Goal: Information Seeking & Learning: Learn about a topic

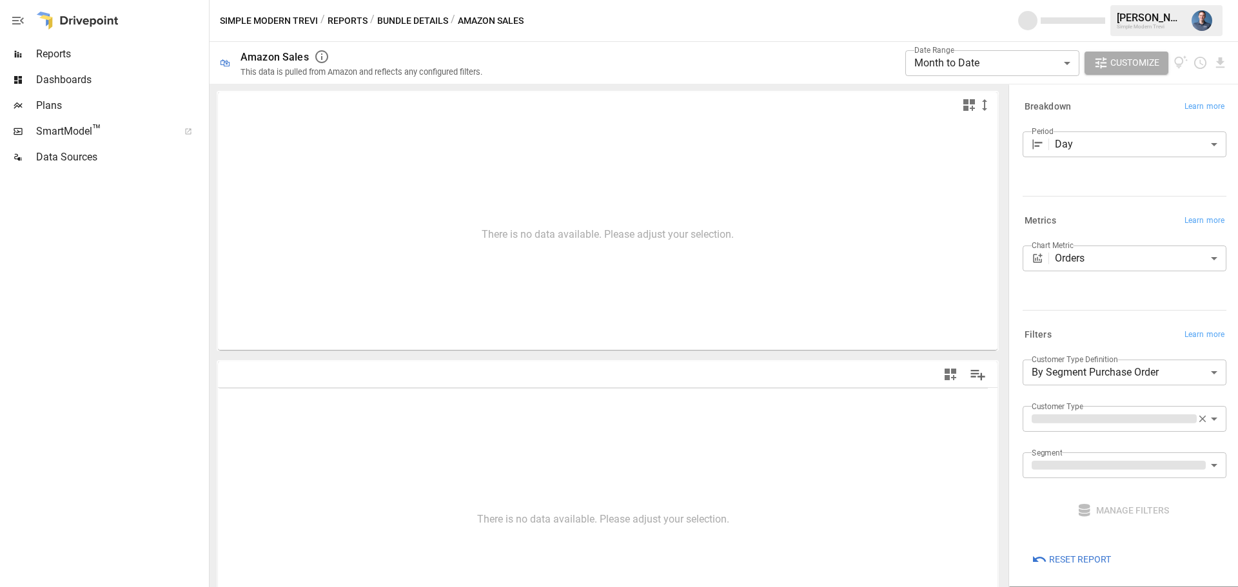
click at [50, 54] on span "Reports" at bounding box center [121, 53] width 170 height 15
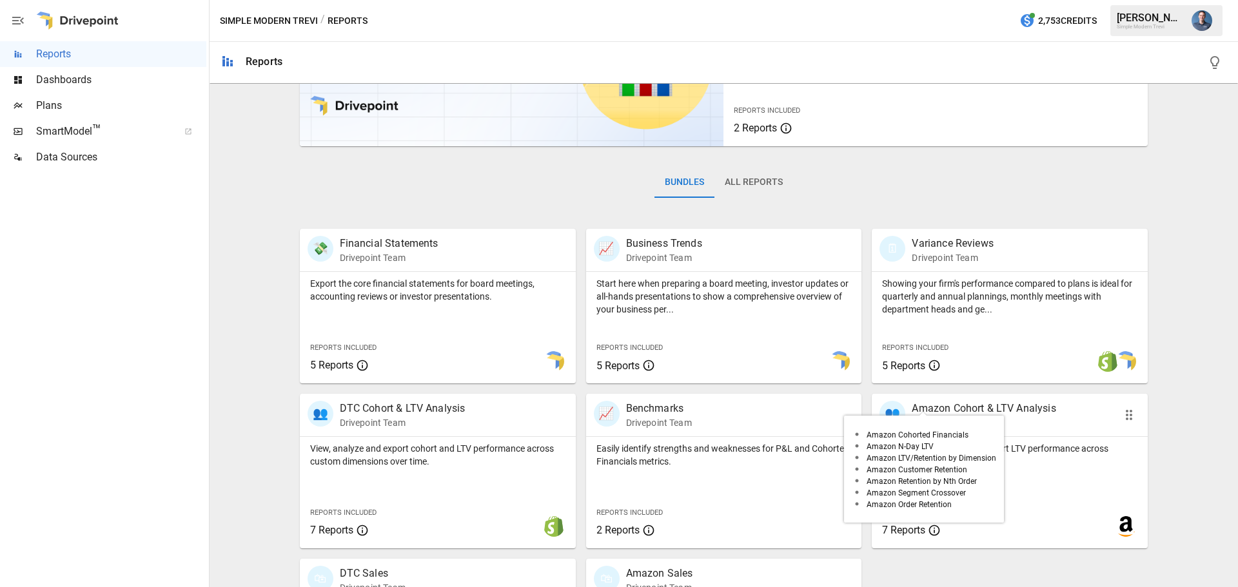
scroll to position [247, 0]
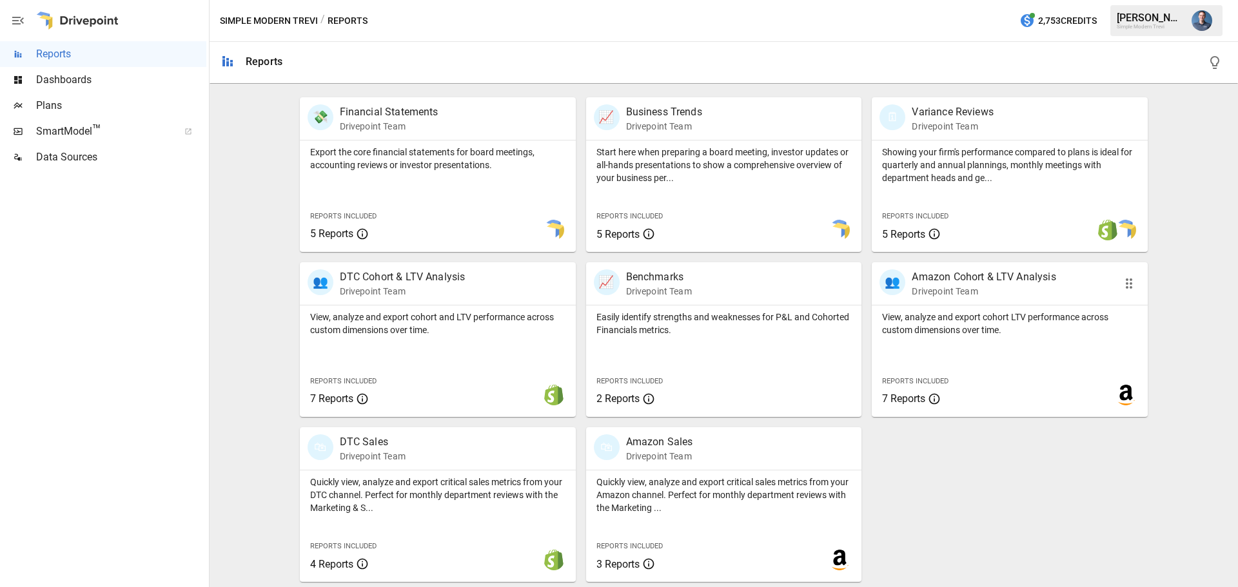
click at [959, 327] on p "View, analyze and export cohort LTV performance across custom dimensions over t…" at bounding box center [1009, 324] width 255 height 26
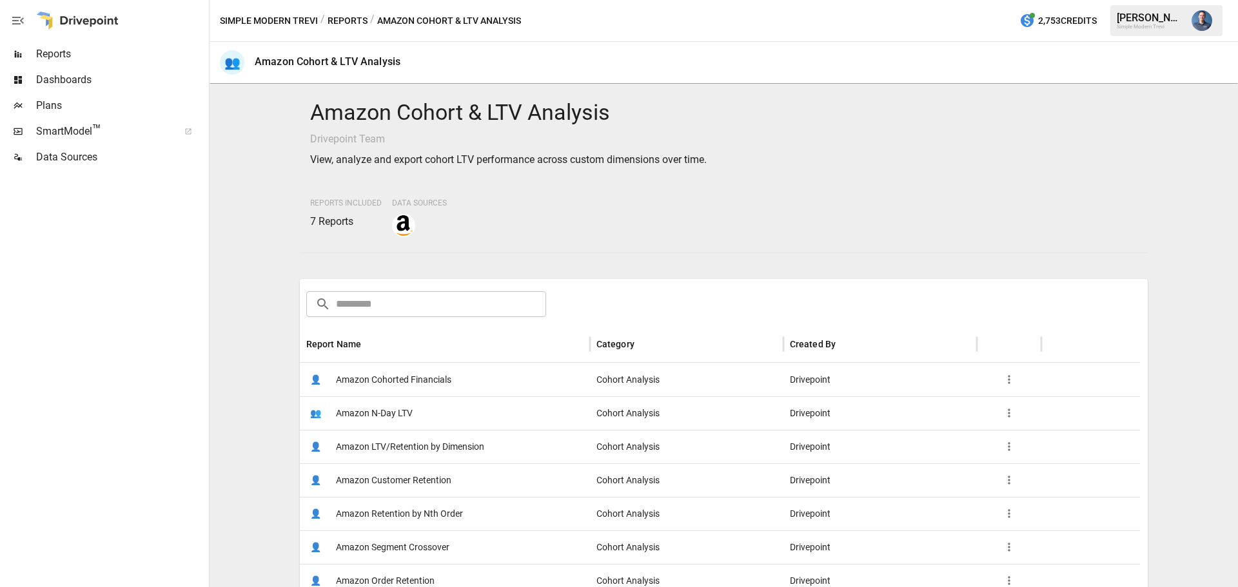
scroll to position [129, 0]
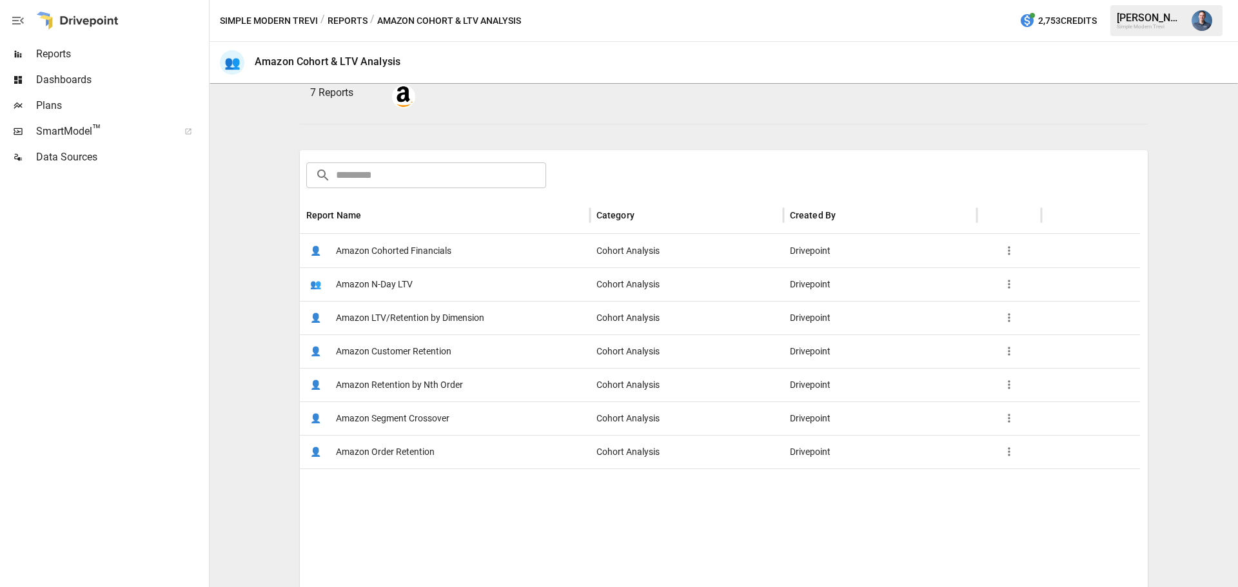
click at [434, 319] on span "Amazon LTV/Retention by Dimension" at bounding box center [410, 318] width 148 height 33
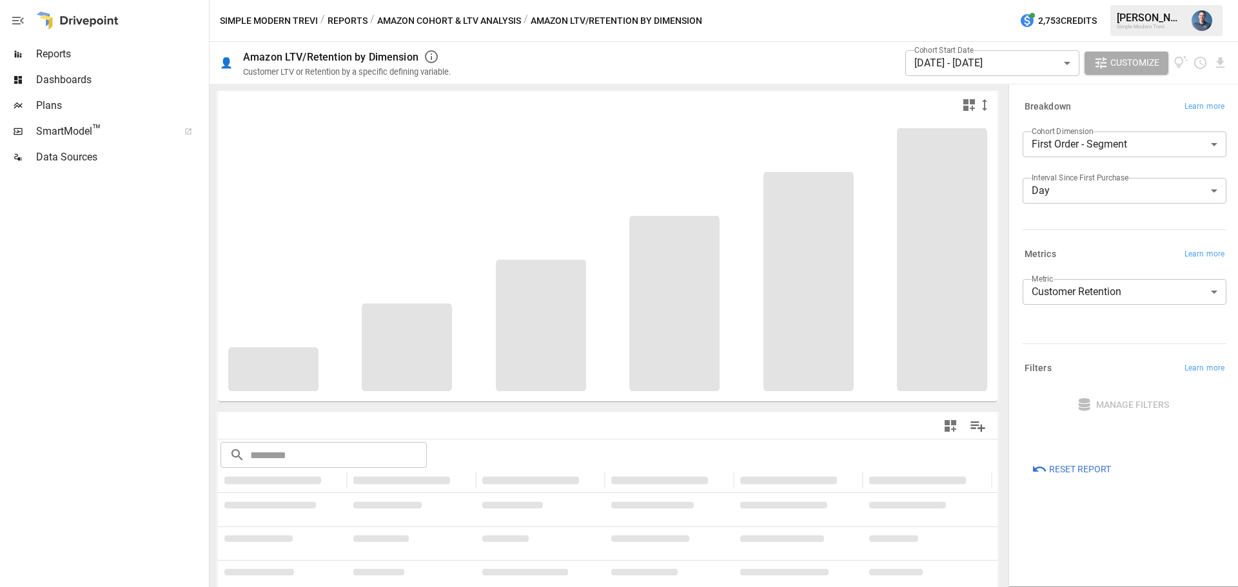
click at [1084, 0] on body "**********" at bounding box center [619, 0] width 1238 height 0
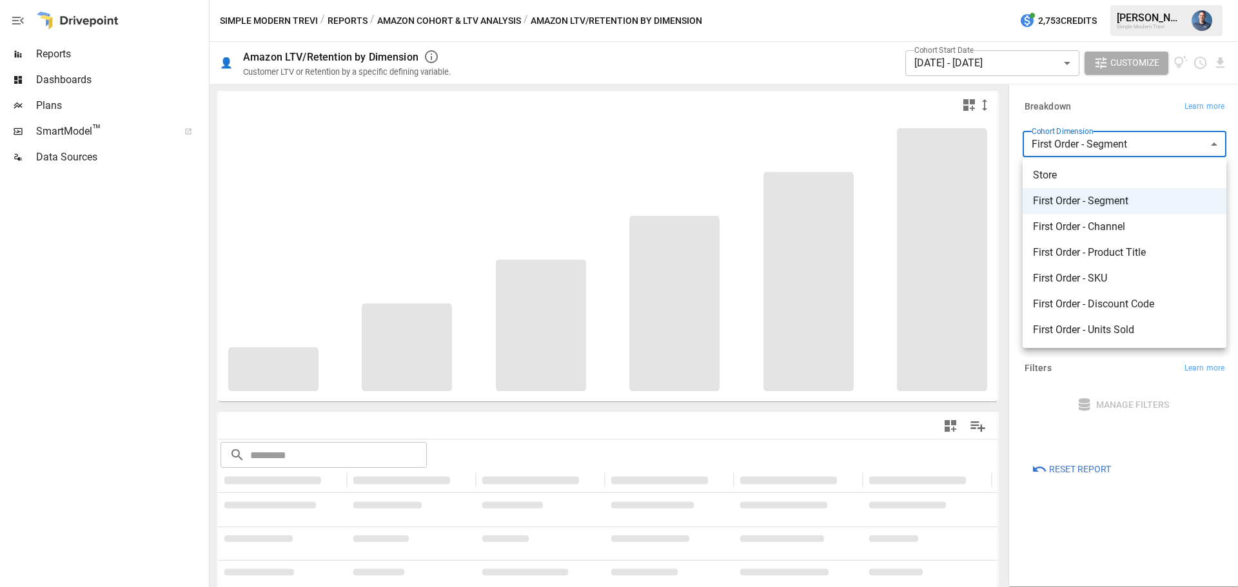
click at [1103, 272] on span "First Order - SKU" at bounding box center [1124, 278] width 183 height 15
type input "**********"
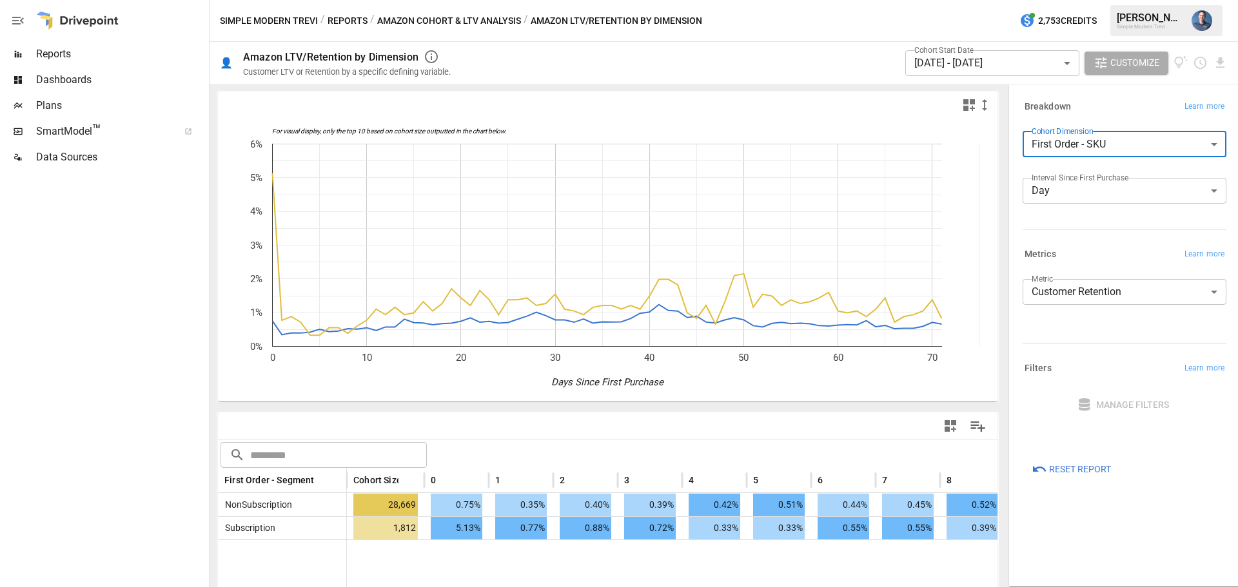
click at [955, 0] on body "**********" at bounding box center [619, 0] width 1238 height 0
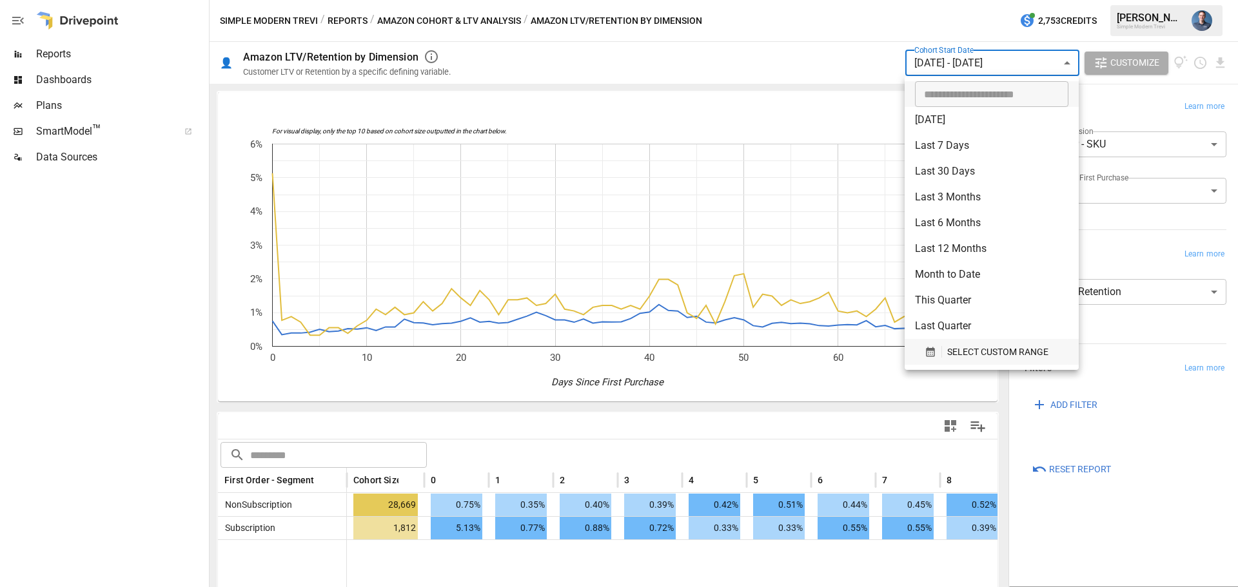
click at [985, 355] on span "SELECT CUSTOM RANGE" at bounding box center [997, 352] width 101 height 16
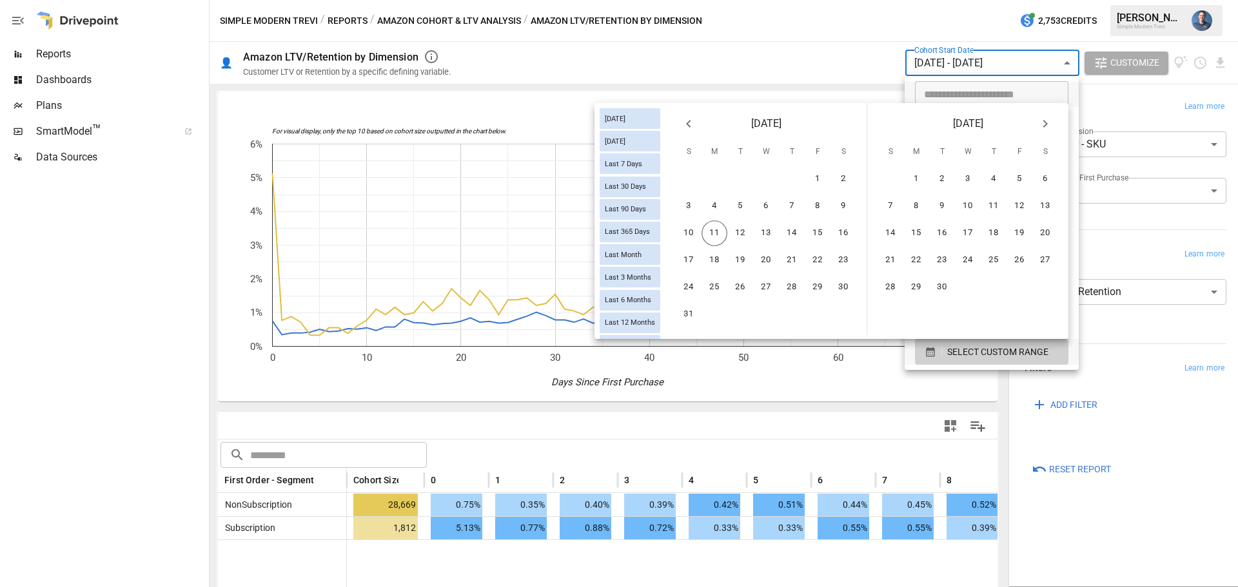
click at [691, 121] on icon "Previous month" at bounding box center [688, 123] width 15 height 15
click at [687, 284] on button "27" at bounding box center [689, 288] width 26 height 26
click at [938, 210] on button "5" at bounding box center [942, 206] width 26 height 26
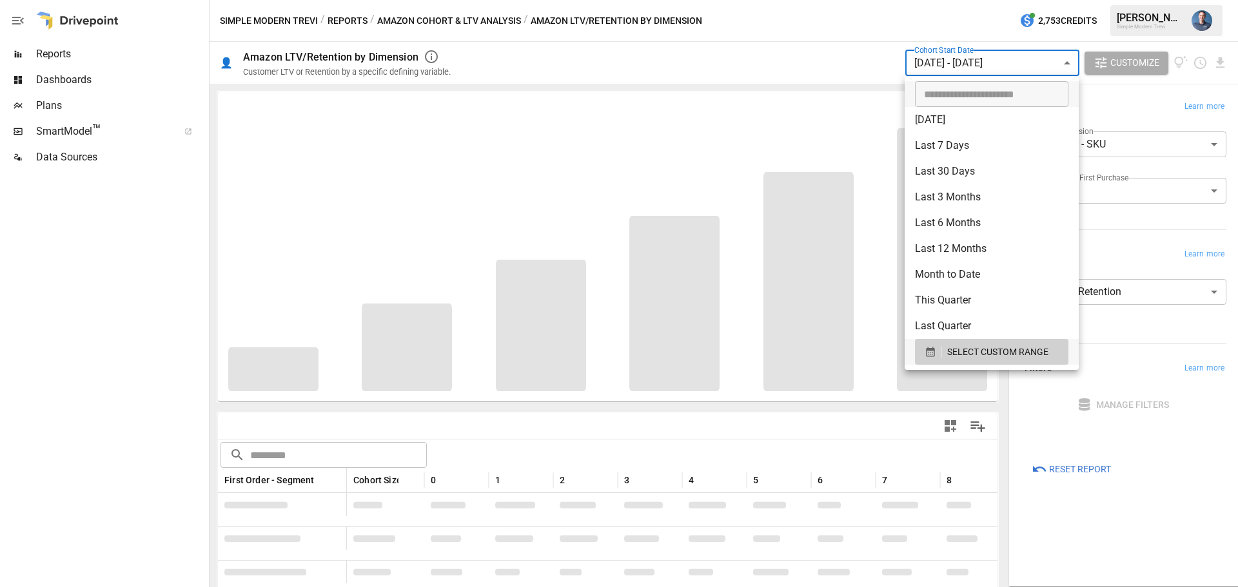
click at [172, 291] on div at bounding box center [619, 293] width 1238 height 587
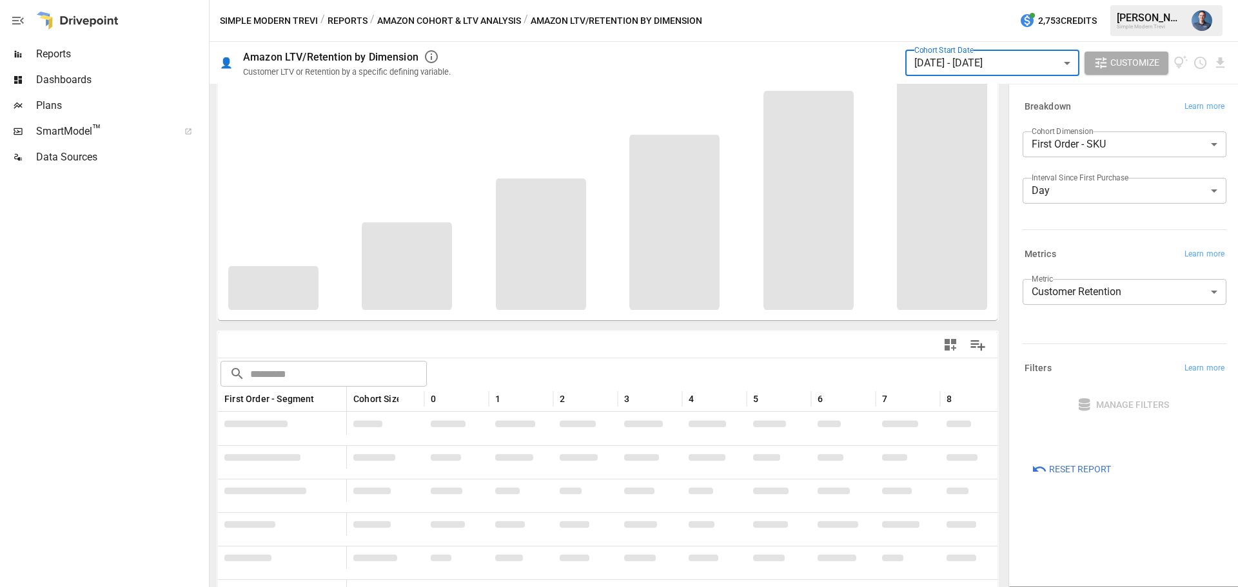
scroll to position [99, 0]
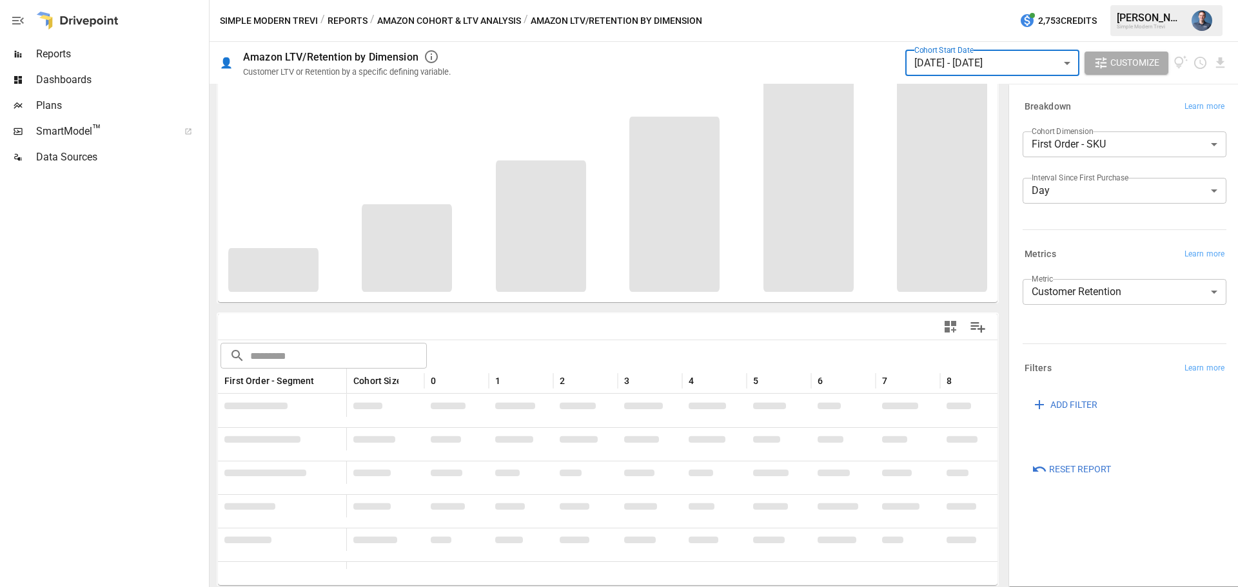
click at [988, 0] on body "**********" at bounding box center [619, 0] width 1238 height 0
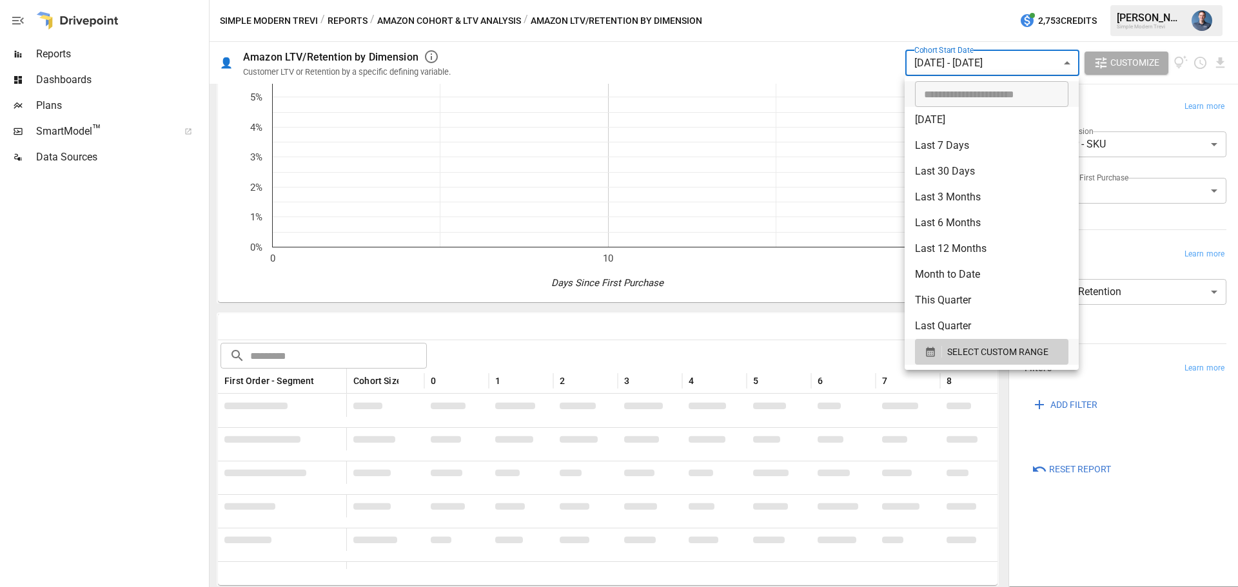
scroll to position [0, 0]
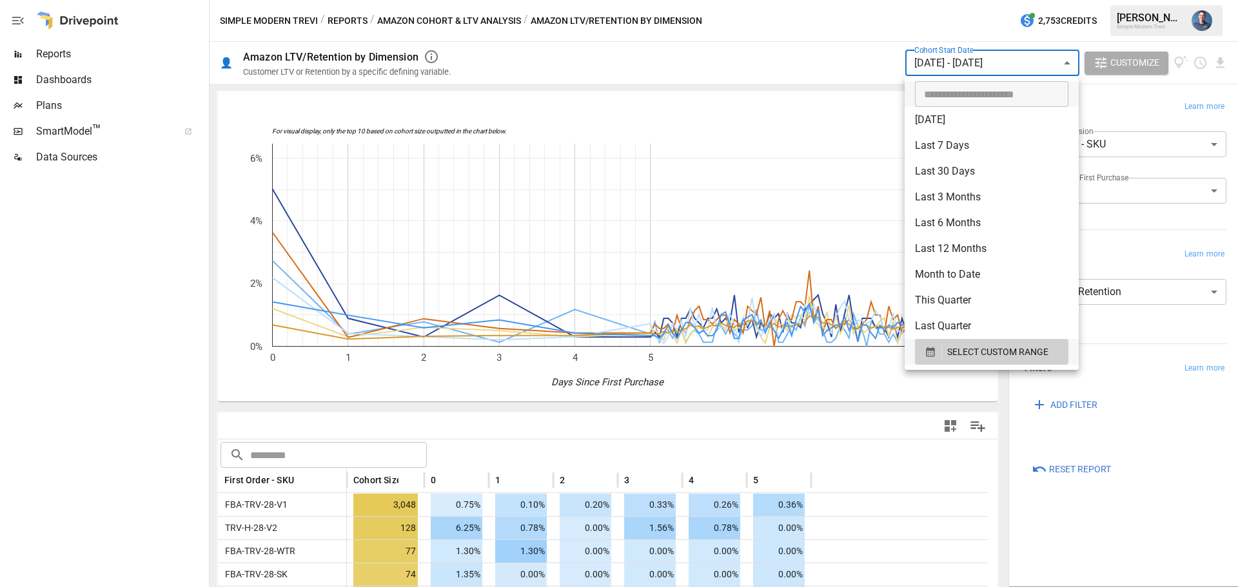
click at [88, 339] on div at bounding box center [619, 293] width 1238 height 587
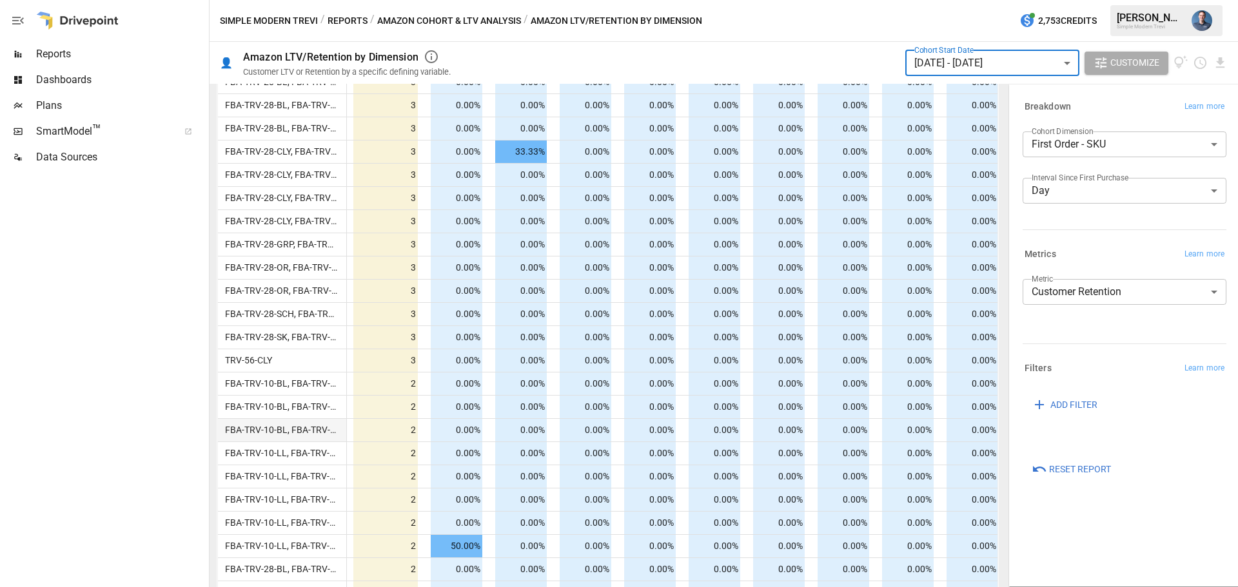
scroll to position [2643, 0]
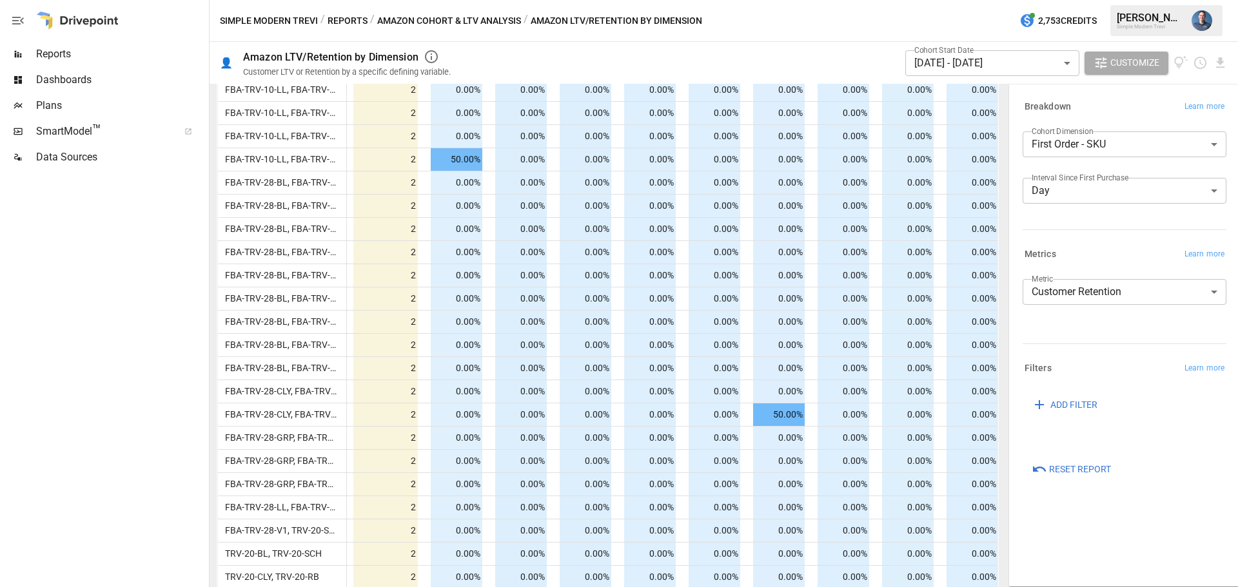
drag, startPoint x: 105, startPoint y: 402, endPoint x: 113, endPoint y: 249, distance: 153.6
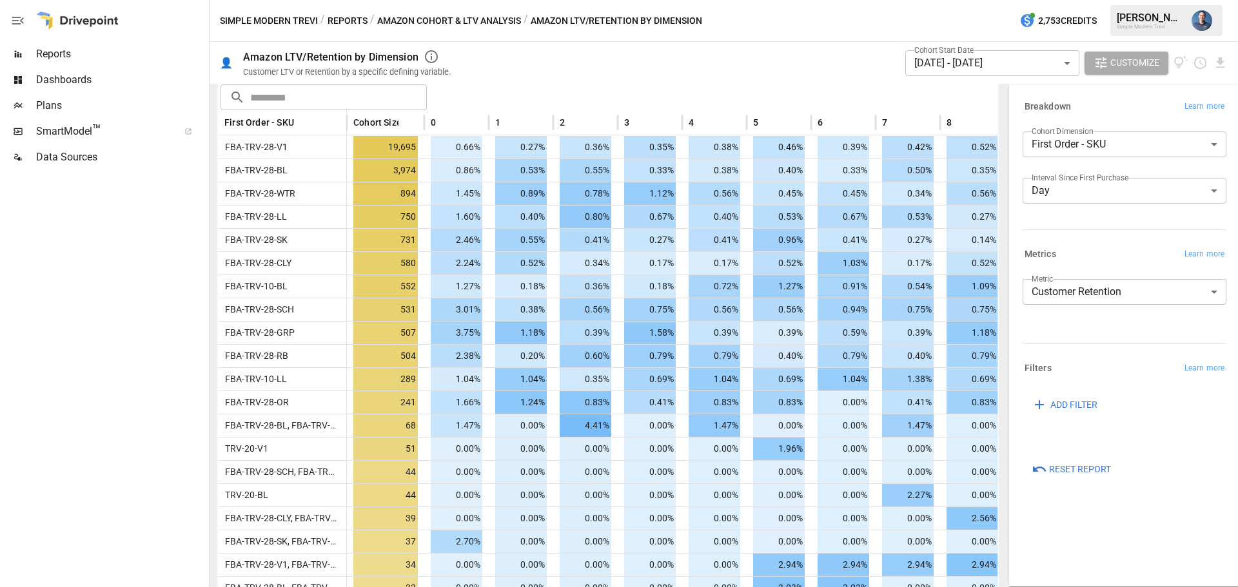
scroll to position [0, 0]
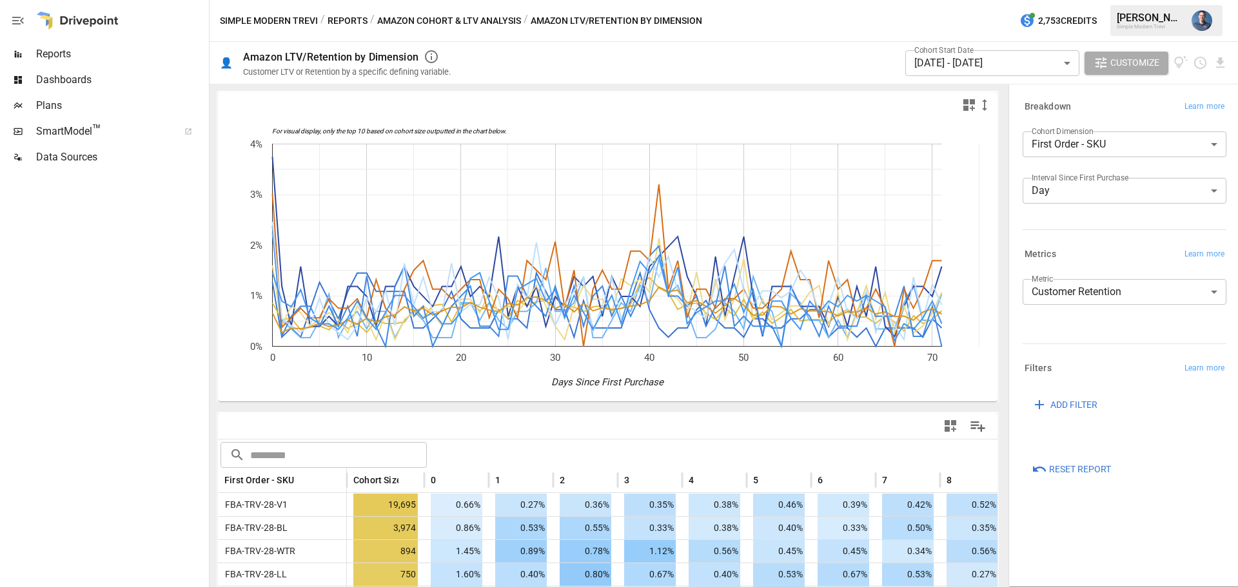
drag, startPoint x: 359, startPoint y: 404, endPoint x: 377, endPoint y: 215, distance: 189.1
click at [281, 484] on span "First Order - SKU" at bounding box center [259, 480] width 70 height 13
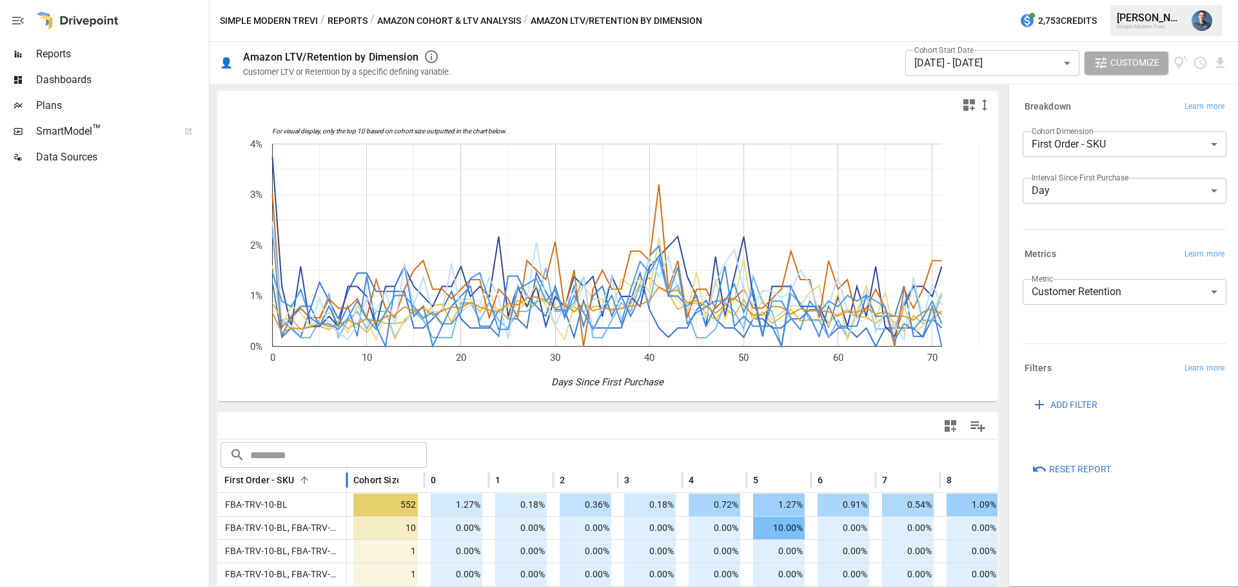
scroll to position [129, 0]
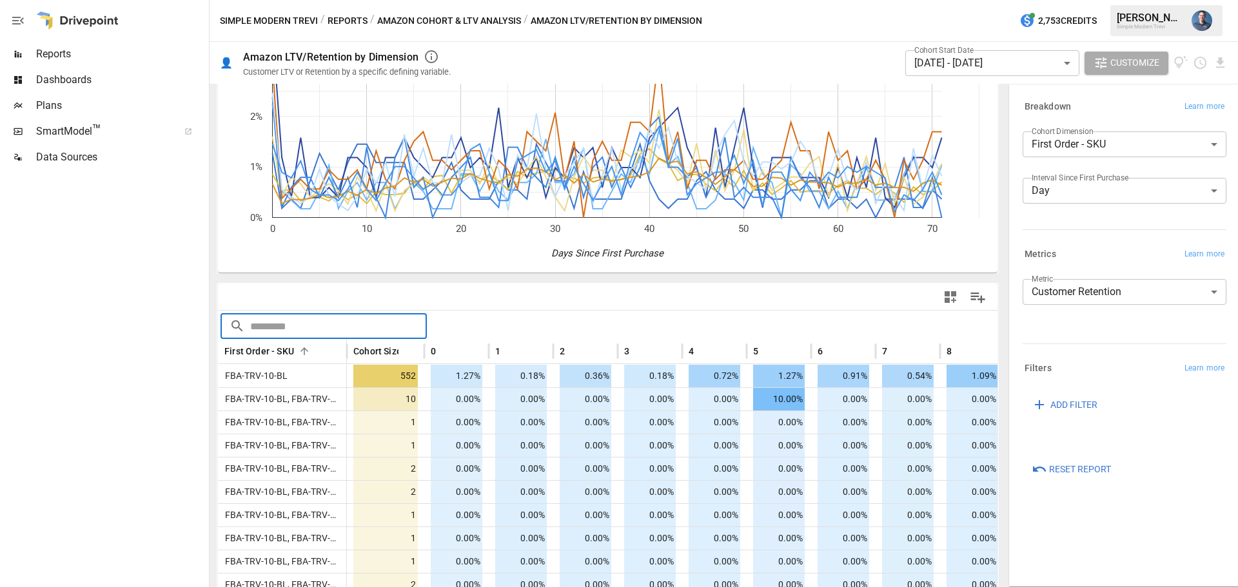
click at [300, 322] on input "text" at bounding box center [338, 326] width 177 height 26
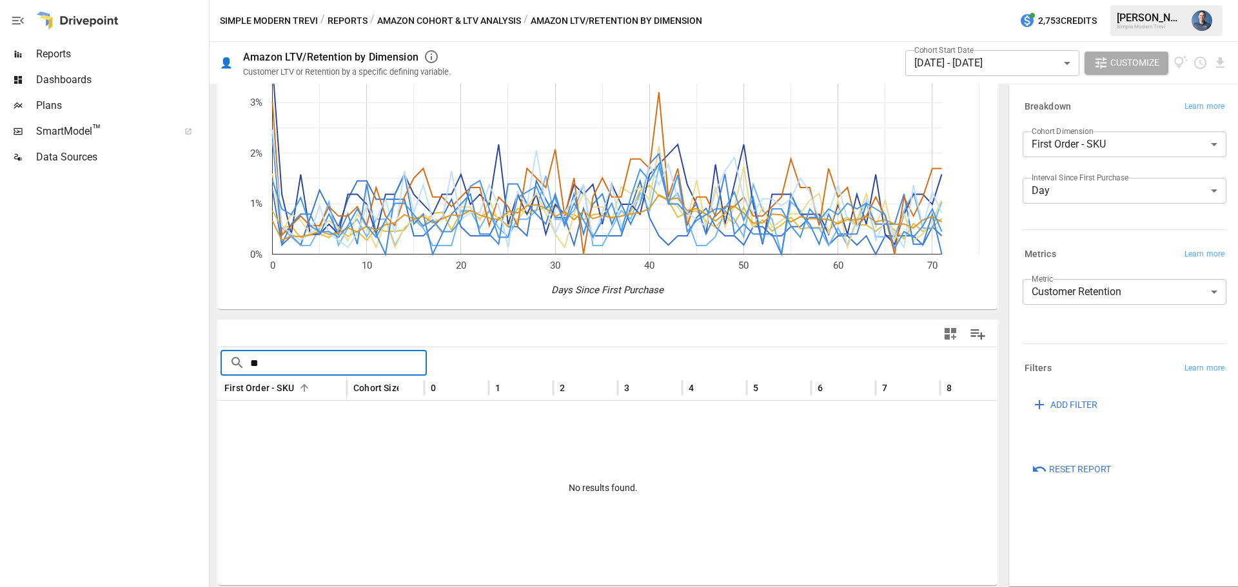
type input "**"
drag, startPoint x: 274, startPoint y: 367, endPoint x: 201, endPoint y: 361, distance: 73.1
click at [201, 361] on main "**********" at bounding box center [619, 293] width 1238 height 587
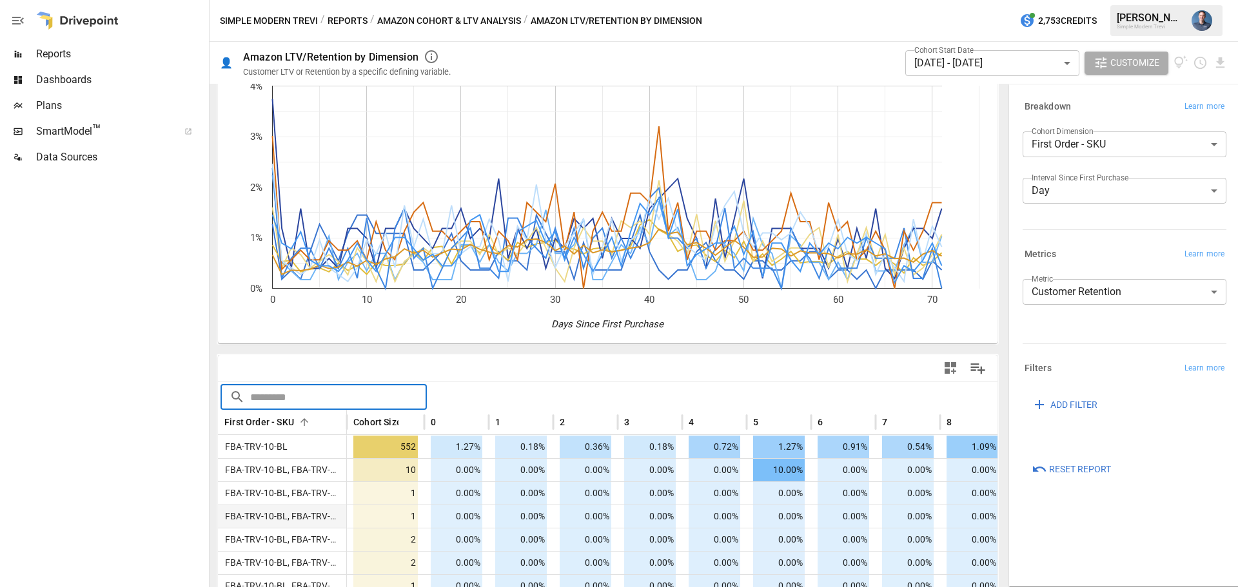
scroll to position [0, 0]
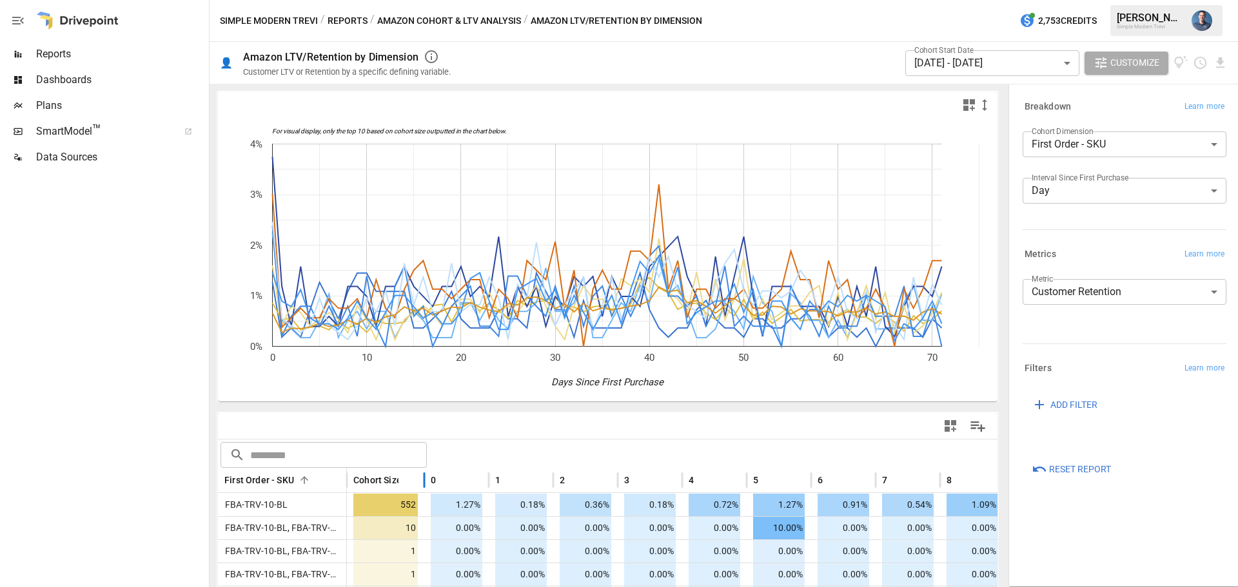
click at [378, 475] on span "Cohort Size" at bounding box center [377, 480] width 48 height 13
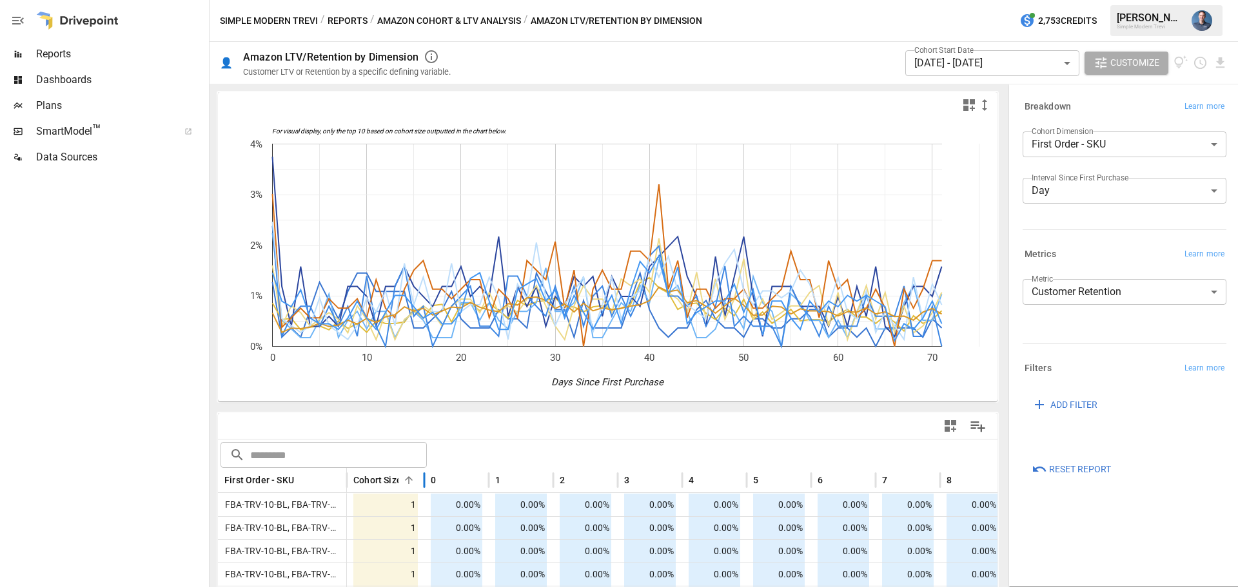
click at [378, 478] on span "Cohort Size" at bounding box center [377, 480] width 48 height 13
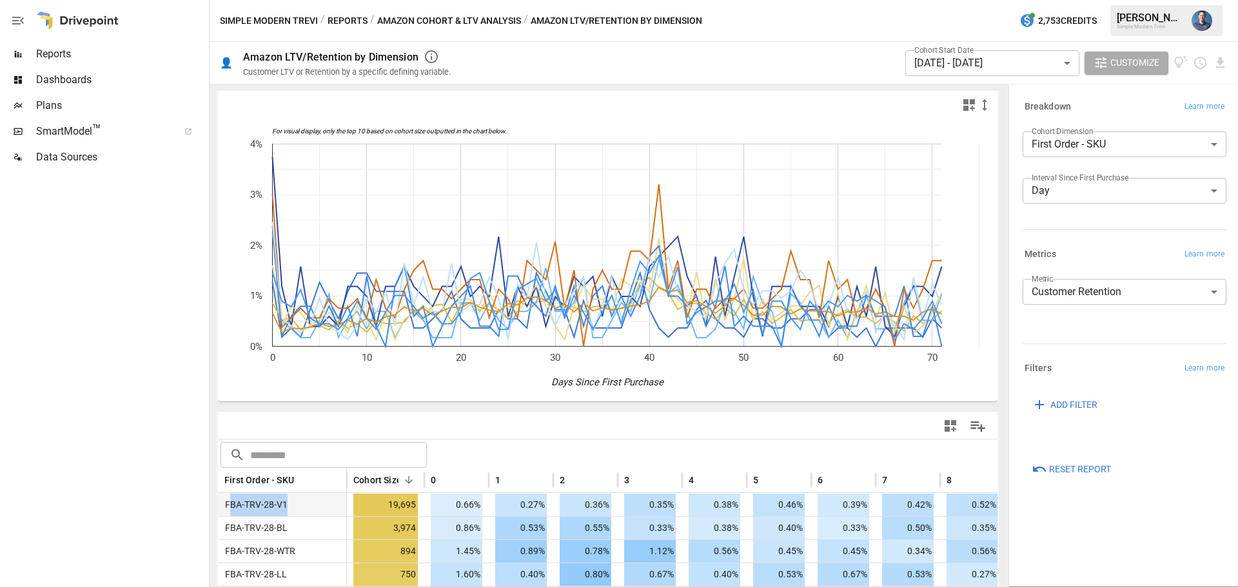
drag, startPoint x: 230, startPoint y: 504, endPoint x: 309, endPoint y: 505, distance: 79.3
click at [310, 504] on div "FBA-TRV-28-V1" at bounding box center [282, 504] width 129 height 23
click at [308, 505] on div "FBA-TRV-28-V1" at bounding box center [282, 504] width 129 height 23
drag, startPoint x: 299, startPoint y: 505, endPoint x: 211, endPoint y: 509, distance: 87.8
click at [211, 509] on div "For visual display, only the top 10 based on cohort size outputted in the chart…" at bounding box center [608, 336] width 796 height 504
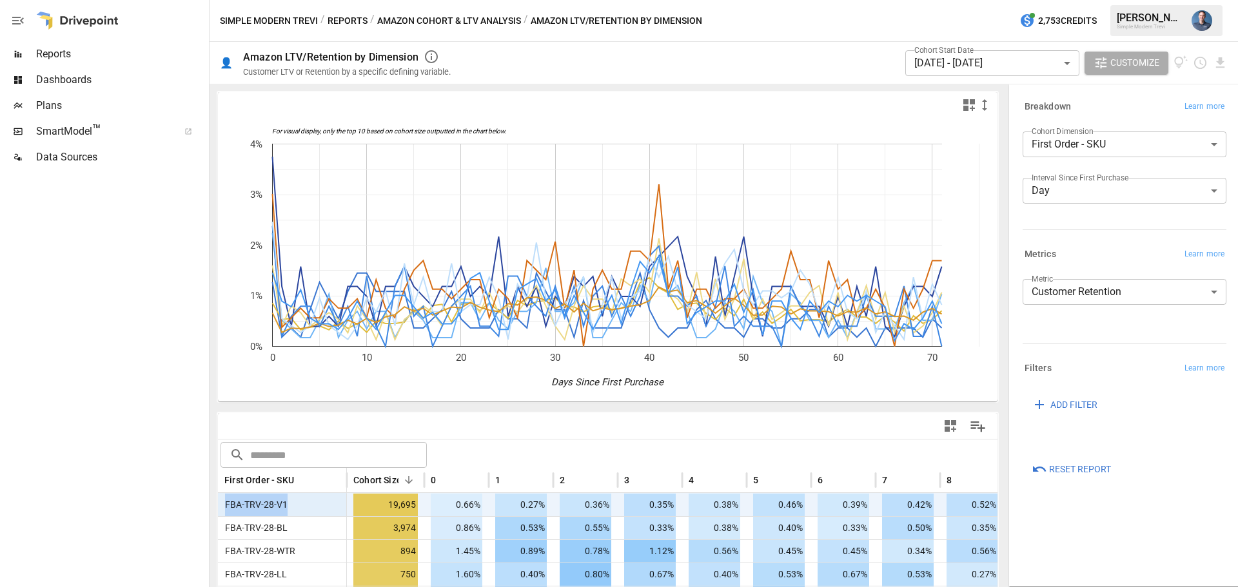
copy span "FBA-TRV-28-V1"
click at [313, 455] on input "text" at bounding box center [338, 455] width 177 height 26
paste input "**********"
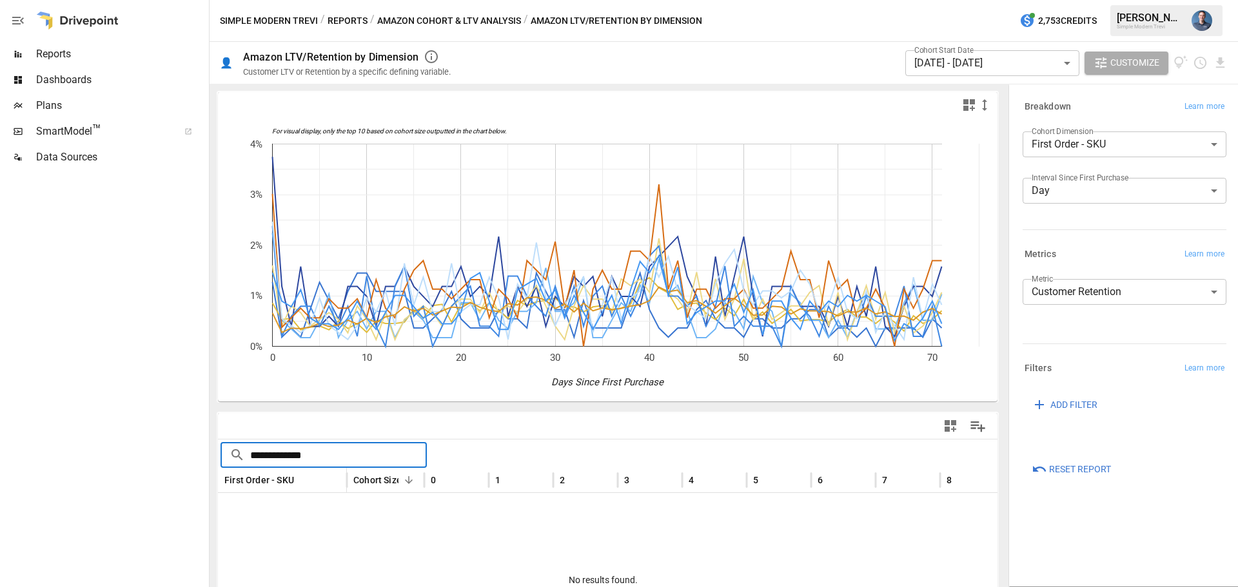
type input "**********"
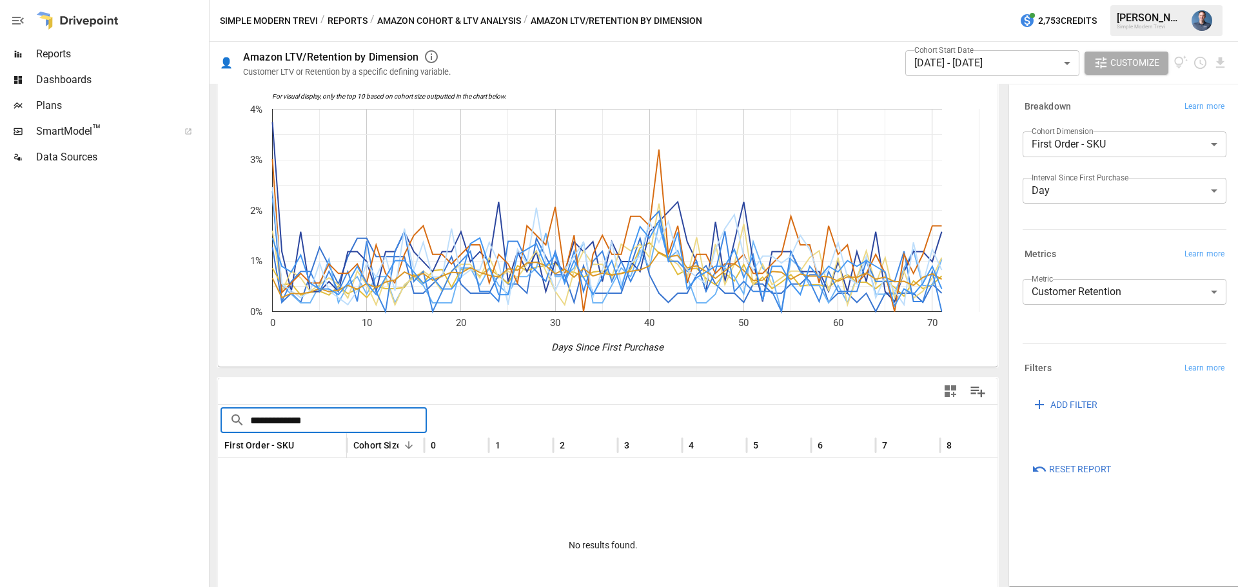
scroll to position [92, 0]
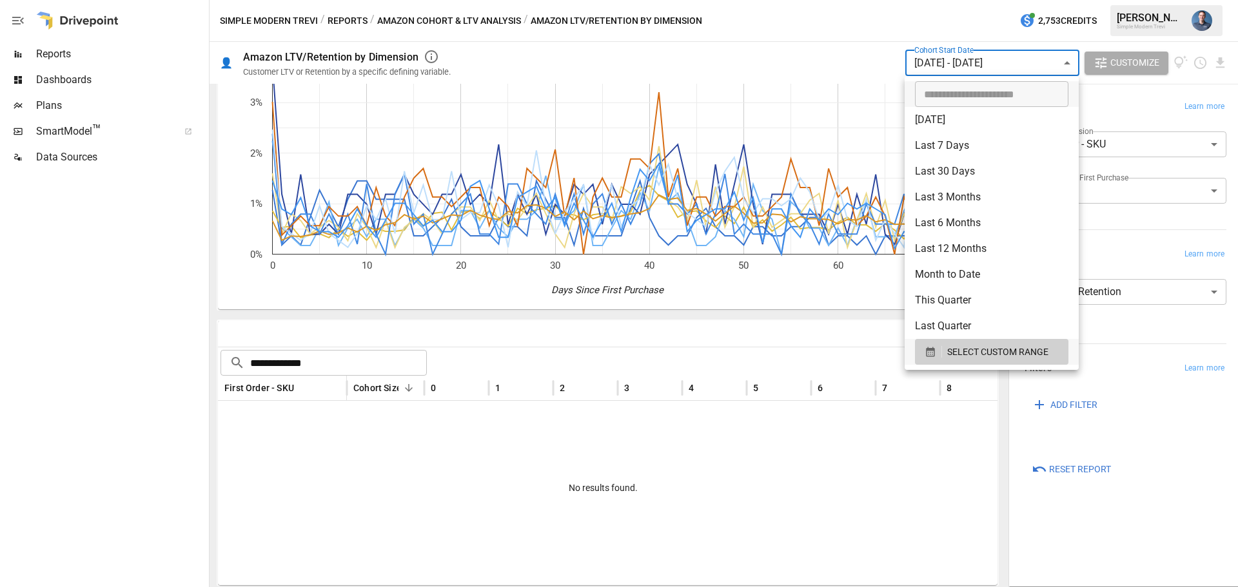
click at [980, 0] on body "**********" at bounding box center [619, 0] width 1238 height 0
click at [985, 355] on span "SELECT CUSTOM RANGE" at bounding box center [997, 352] width 101 height 16
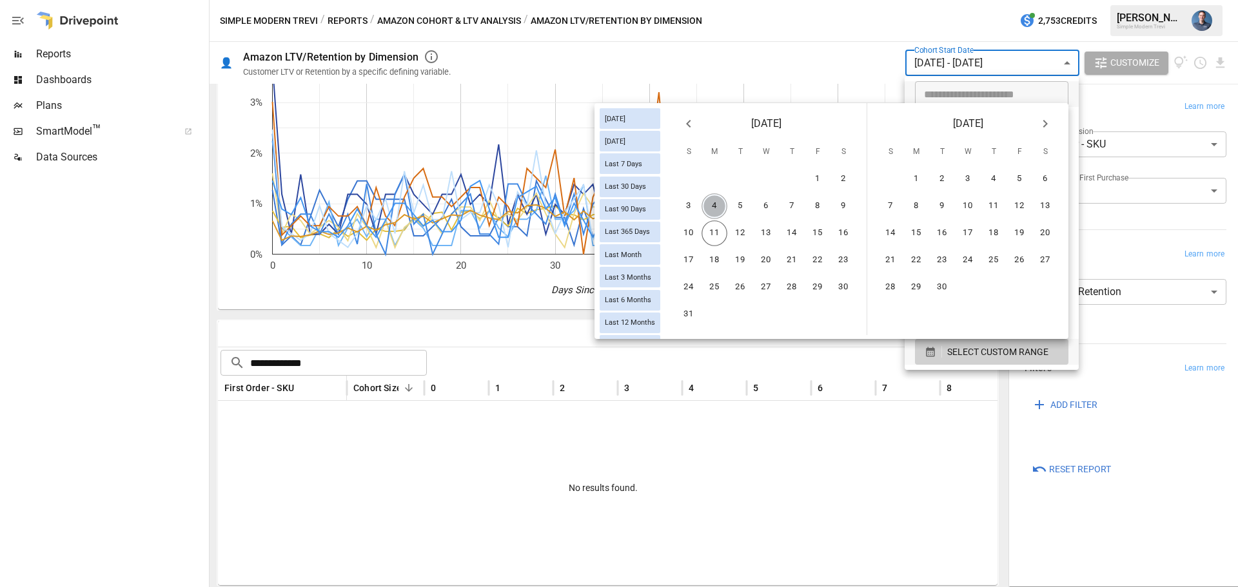
click at [712, 210] on button "4" at bounding box center [714, 206] width 26 height 26
click at [785, 211] on button "7" at bounding box center [792, 206] width 26 height 26
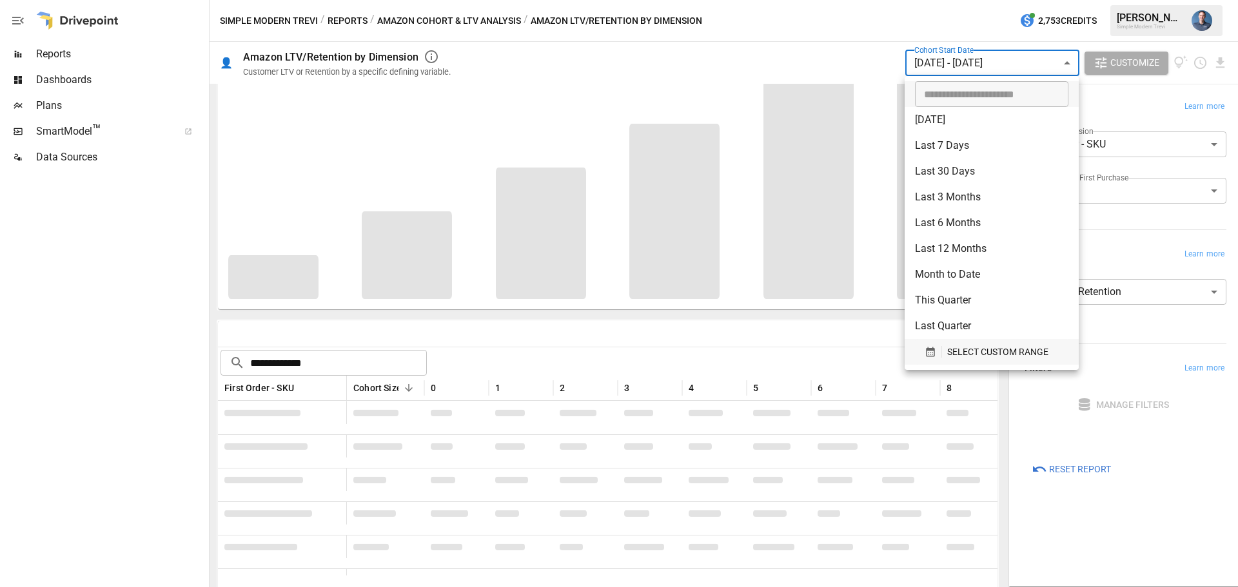
scroll to position [99, 0]
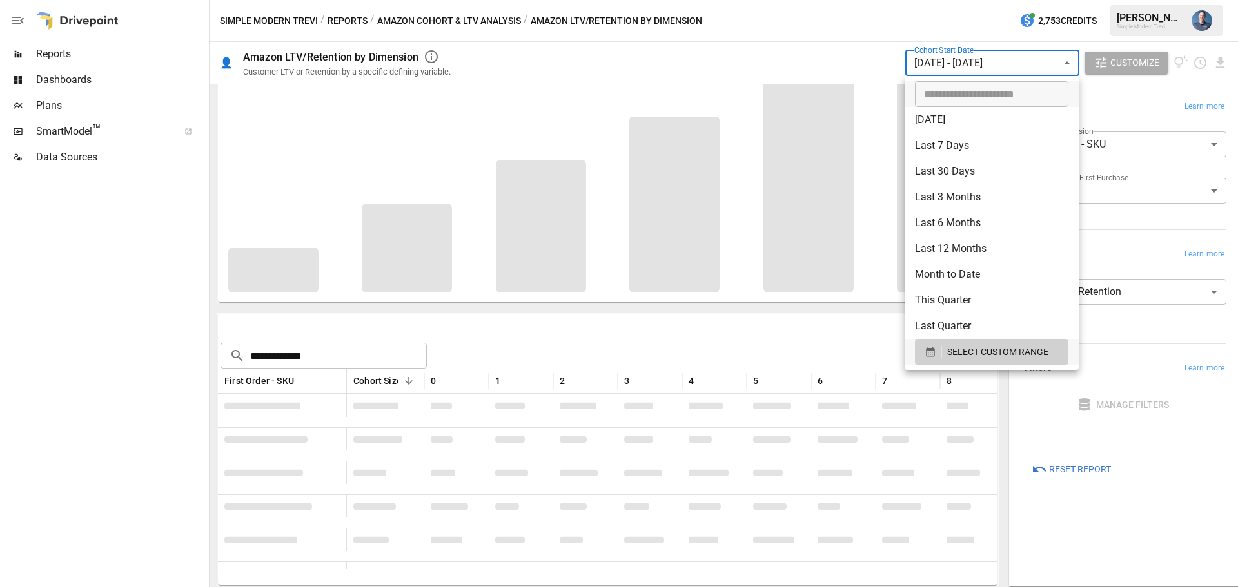
click at [126, 442] on div at bounding box center [619, 293] width 1238 height 587
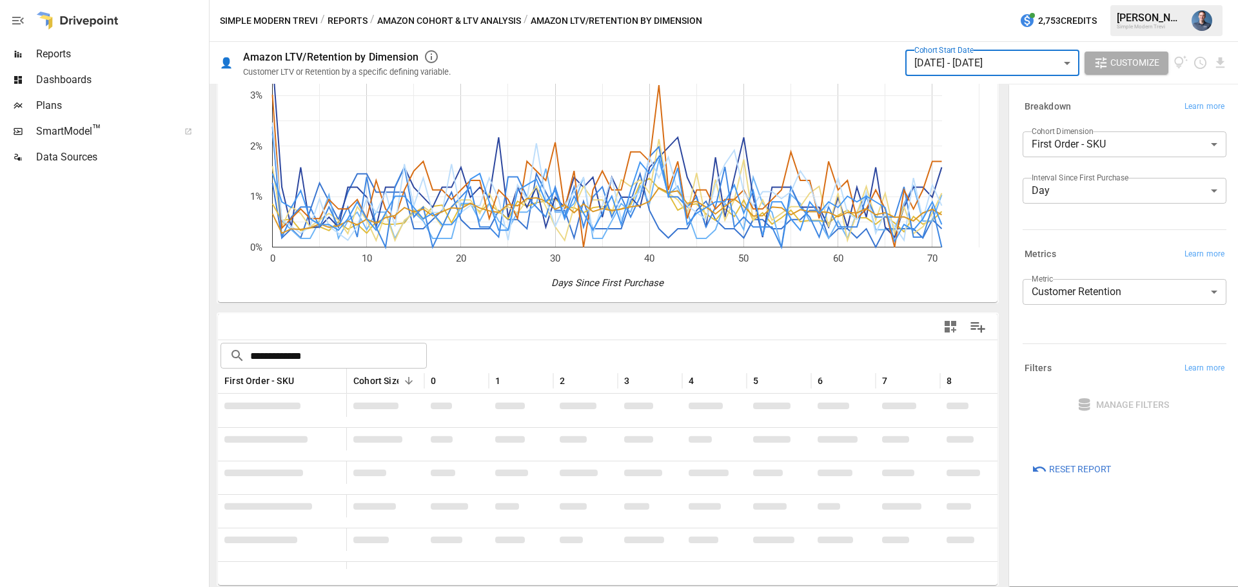
scroll to position [92, 0]
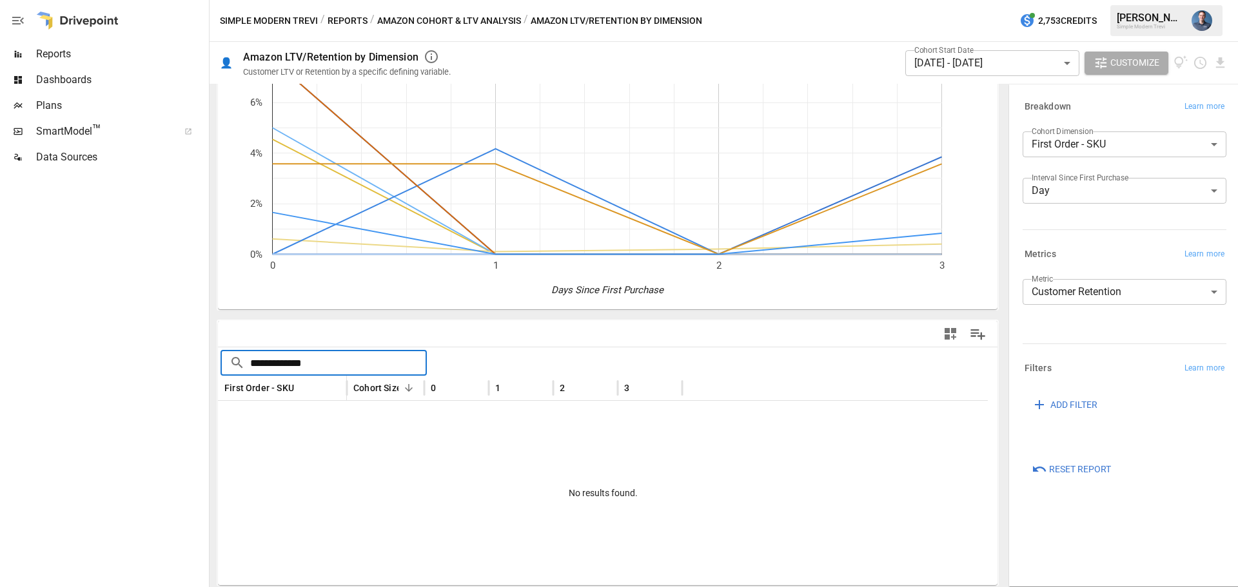
drag, startPoint x: 274, startPoint y: 367, endPoint x: 202, endPoint y: 367, distance: 71.6
click at [202, 367] on main "**********" at bounding box center [619, 293] width 1238 height 587
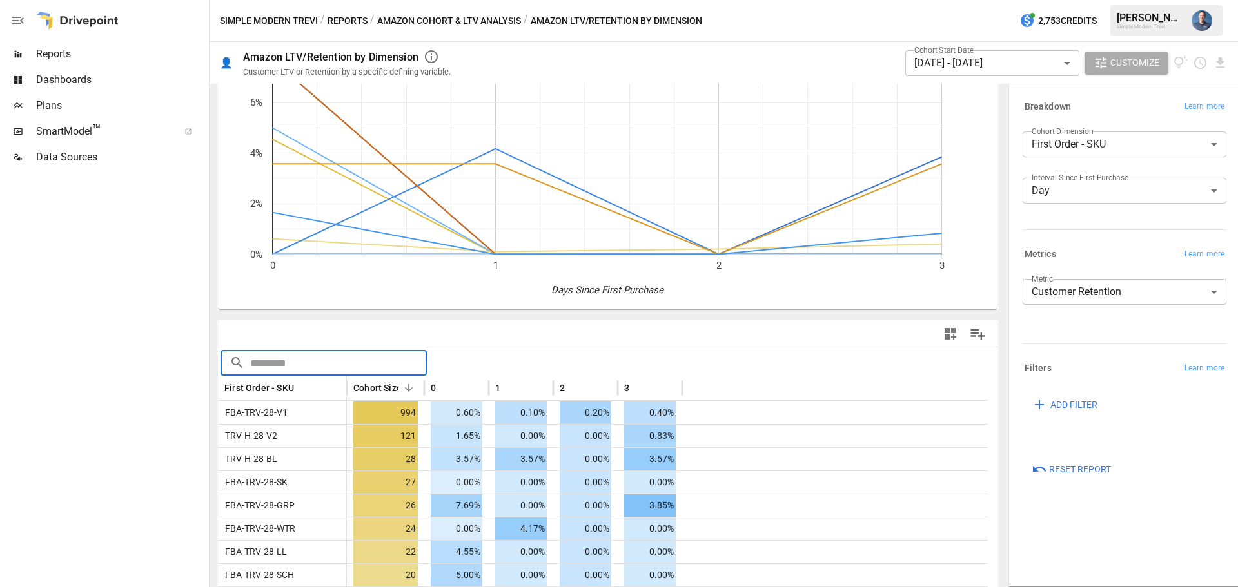
click at [170, 389] on div at bounding box center [103, 378] width 206 height 417
click at [1013, 0] on body "Reports Dashboards Plans SmartModel ™ Data Sources Simple Modern Trevi / Report…" at bounding box center [619, 0] width 1238 height 0
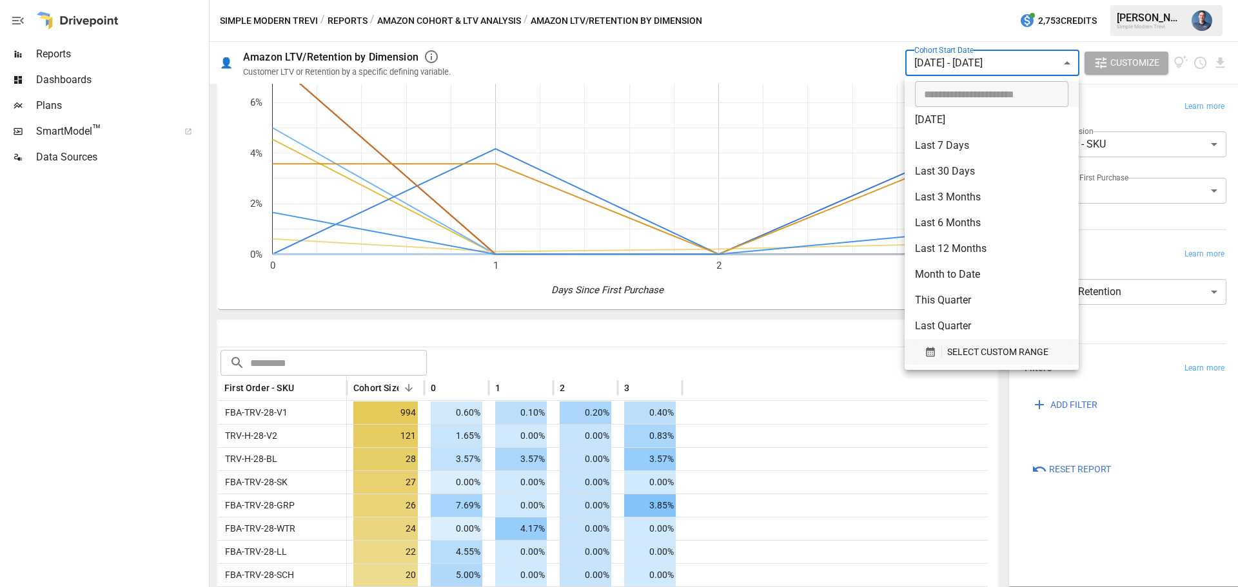
click at [974, 355] on span "SELECT CUSTOM RANGE" at bounding box center [997, 352] width 101 height 16
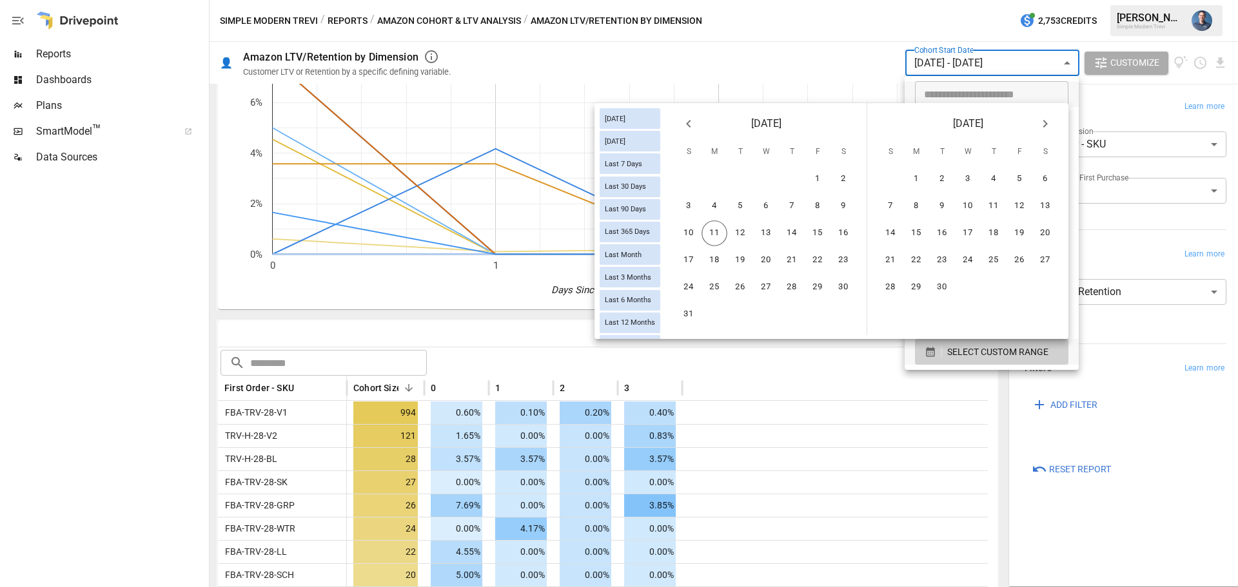
click at [86, 342] on div at bounding box center [619, 293] width 1238 height 587
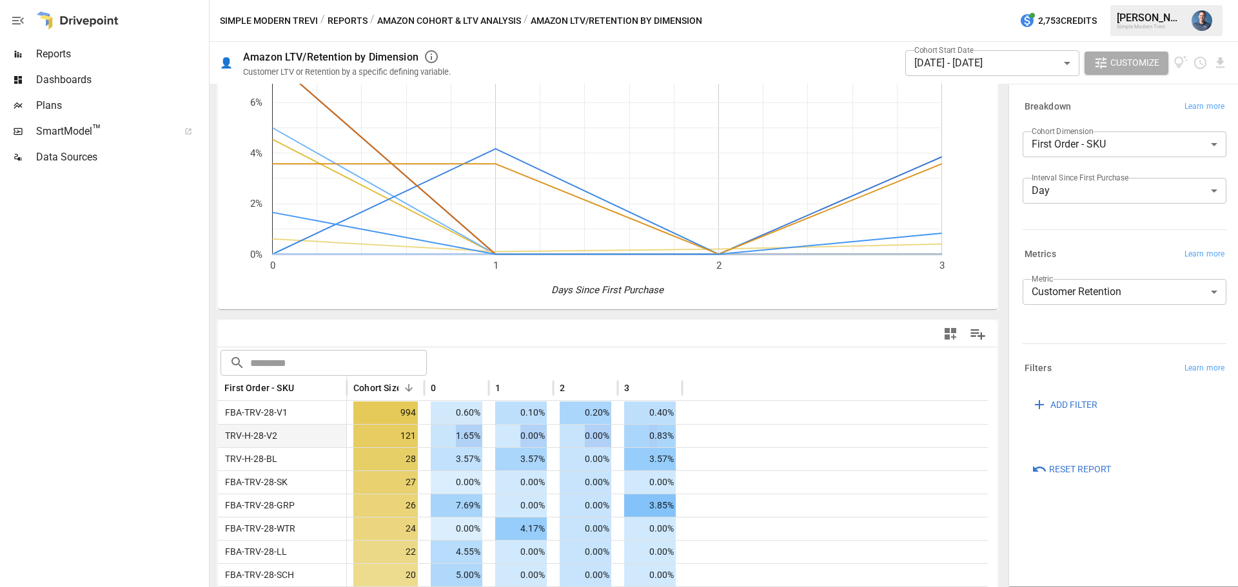
drag, startPoint x: 467, startPoint y: 435, endPoint x: 659, endPoint y: 431, distance: 192.2
click at [659, 431] on div "TRV-H-28-V2 121 1.65% 0.00% 0.00% 0.83%" at bounding box center [603, 435] width 770 height 23
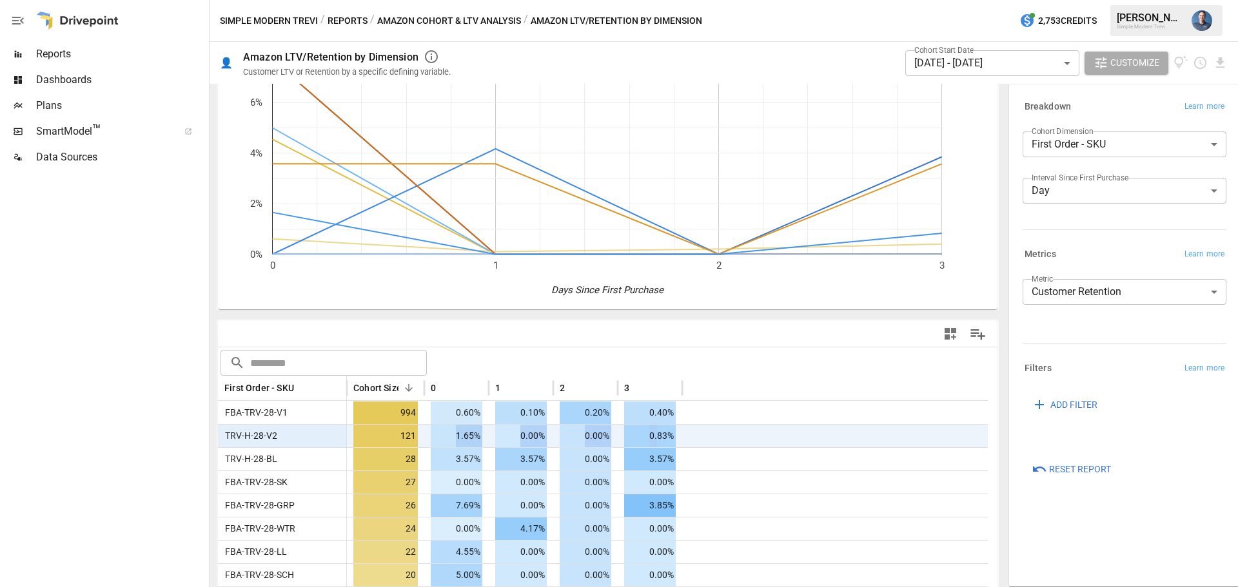
click at [659, 431] on span "0.83%" at bounding box center [650, 436] width 52 height 23
drag, startPoint x: 659, startPoint y: 431, endPoint x: 457, endPoint y: 435, distance: 201.8
click at [457, 435] on div "TRV-H-28-V2 121 1.65% 0.00% 0.00% 0.83%" at bounding box center [603, 435] width 770 height 23
click at [460, 435] on span "1.65%" at bounding box center [457, 436] width 52 height 23
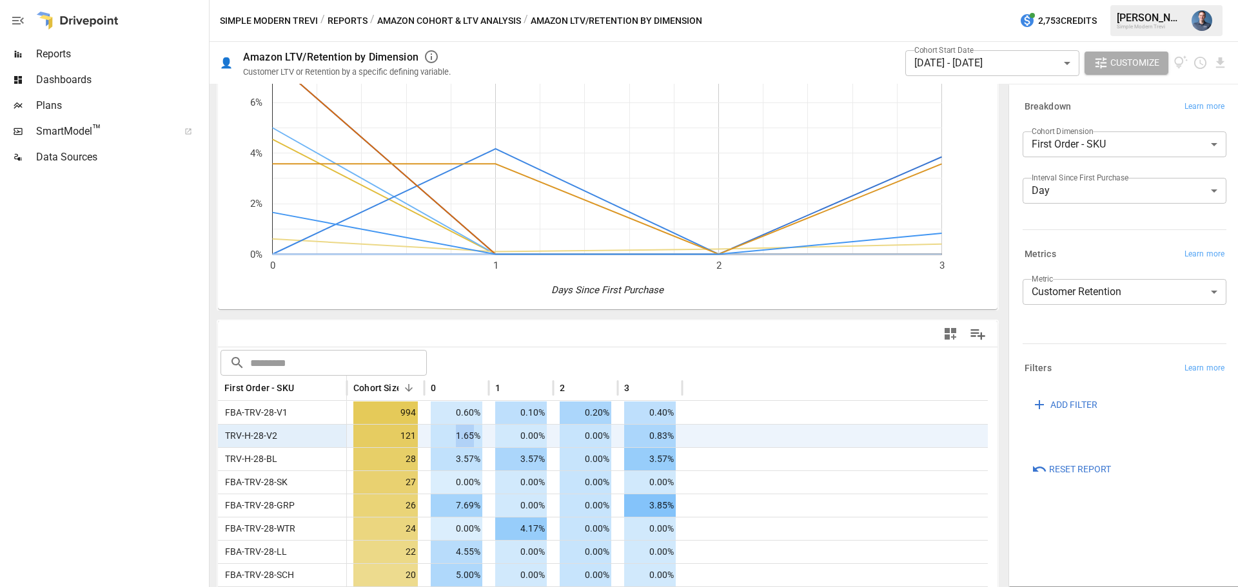
click at [460, 435] on span "1.65%" at bounding box center [457, 436] width 52 height 23
drag, startPoint x: 460, startPoint y: 435, endPoint x: 651, endPoint y: 439, distance: 191.5
click at [651, 439] on div "TRV-H-28-V2 121 1.65% 0.00% 0.00% 0.83%" at bounding box center [603, 435] width 770 height 23
click at [651, 439] on span "0.83%" at bounding box center [650, 436] width 52 height 23
click at [1122, 0] on body "Reports Dashboards Plans SmartModel ™ Data Sources Simple Modern Trevi / Report…" at bounding box center [619, 0] width 1238 height 0
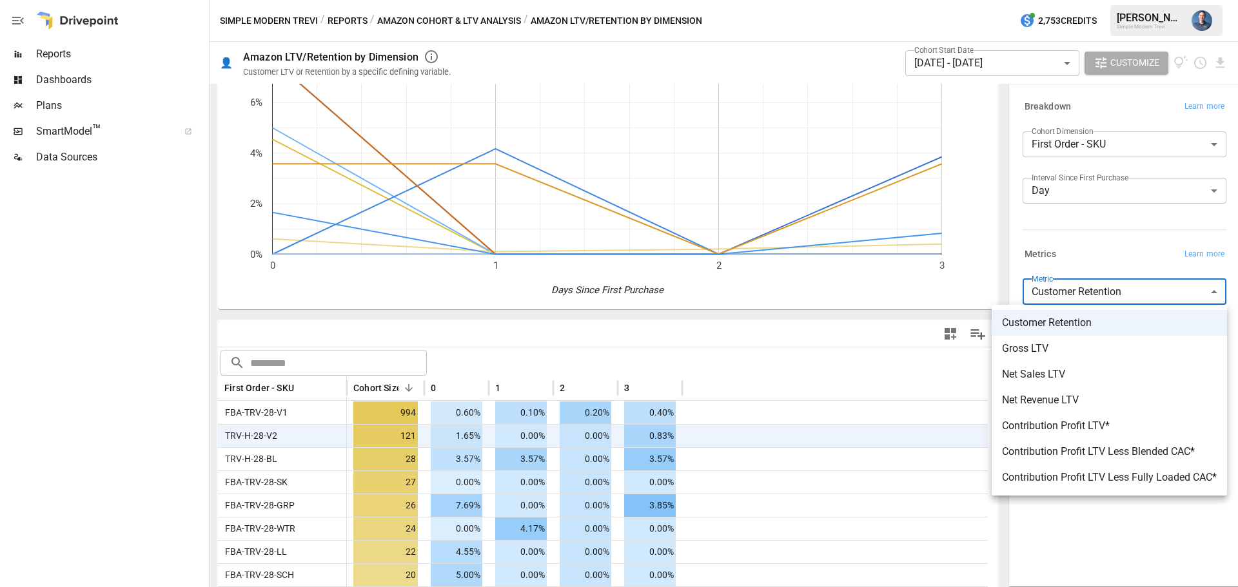
click at [1122, 295] on div at bounding box center [619, 293] width 1238 height 587
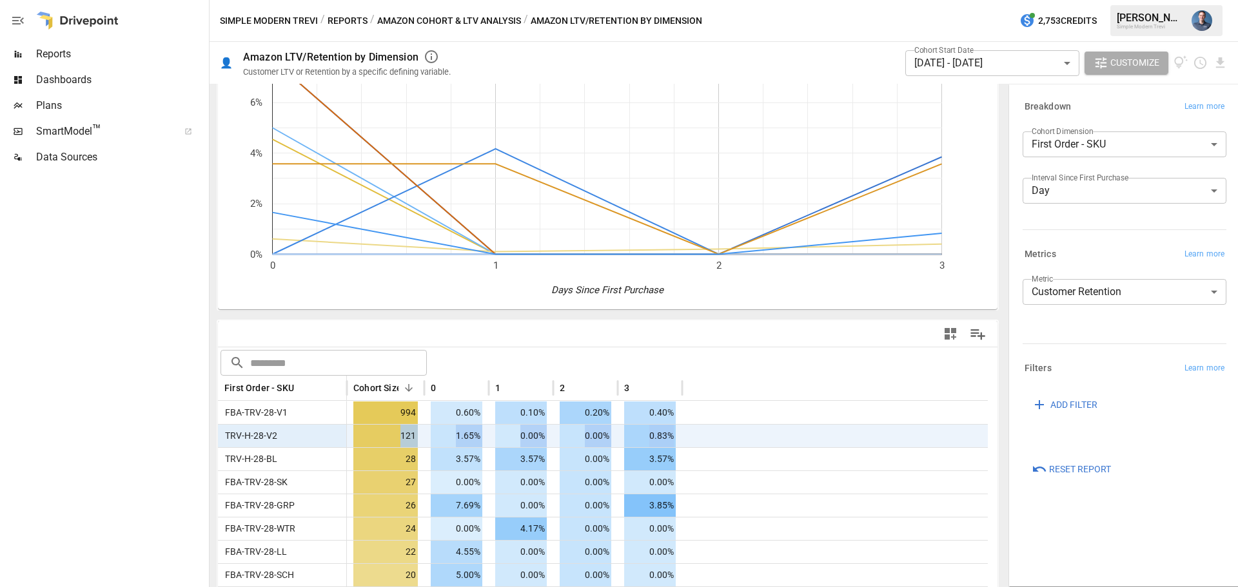
drag, startPoint x: 375, startPoint y: 438, endPoint x: 671, endPoint y: 433, distance: 296.0
click at [671, 433] on div "TRV-H-28-V2 121 1.65% 0.00% 0.00% 0.83%" at bounding box center [603, 435] width 770 height 23
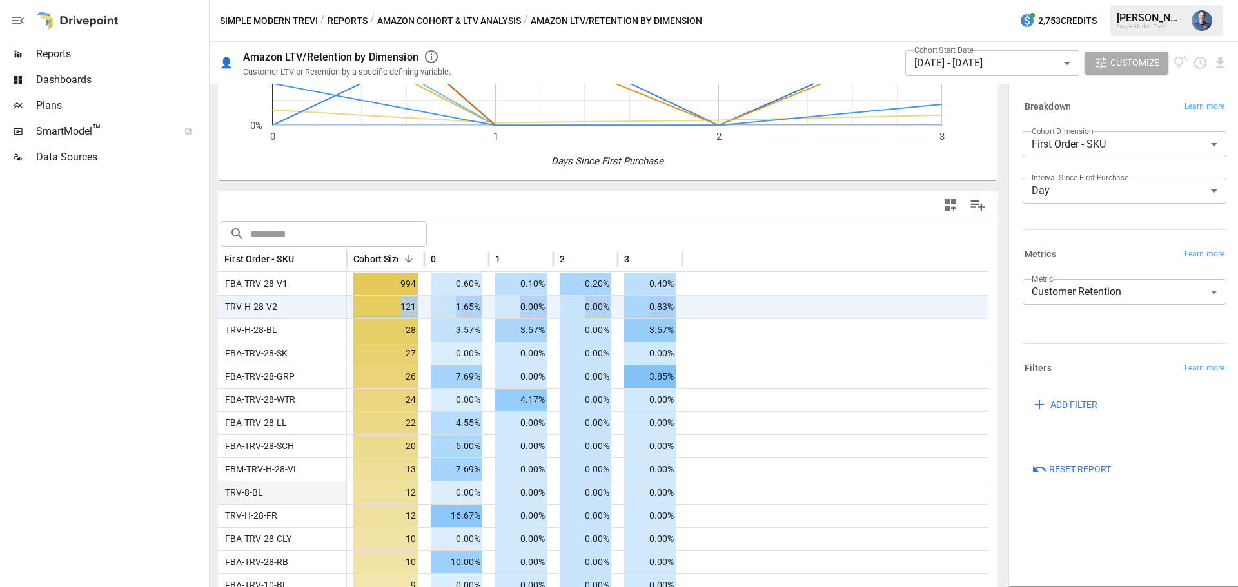
scroll to position [286, 0]
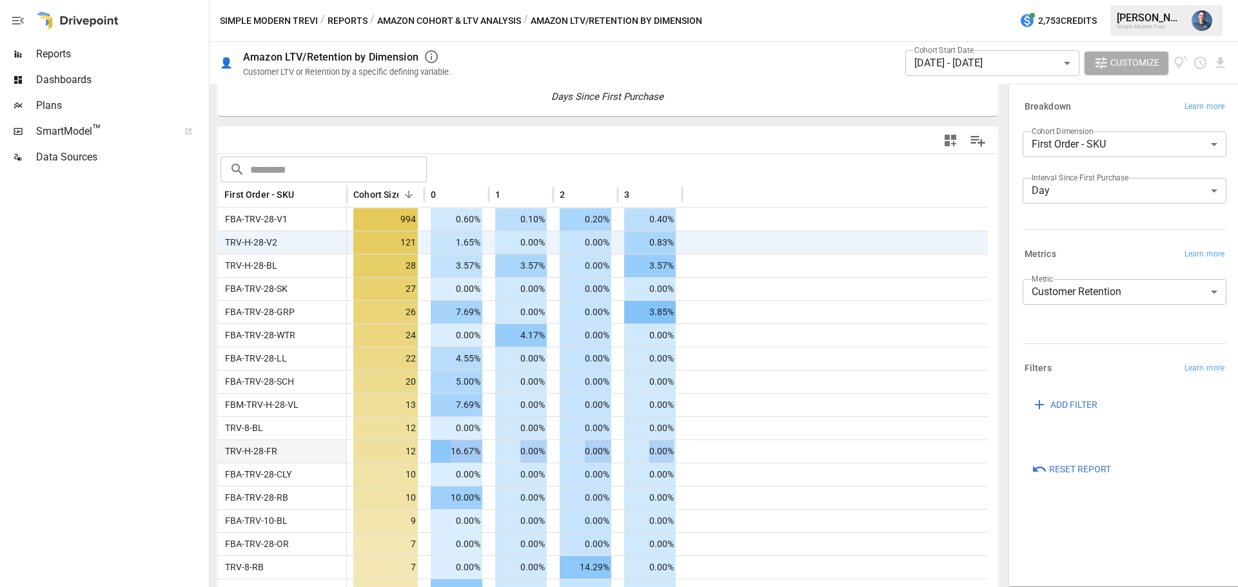
drag, startPoint x: 428, startPoint y: 452, endPoint x: 689, endPoint y: 453, distance: 261.1
click at [689, 453] on div "TRV-H-28-FR 12 16.67% 0.00% 0.00% 0.00%" at bounding box center [603, 451] width 770 height 23
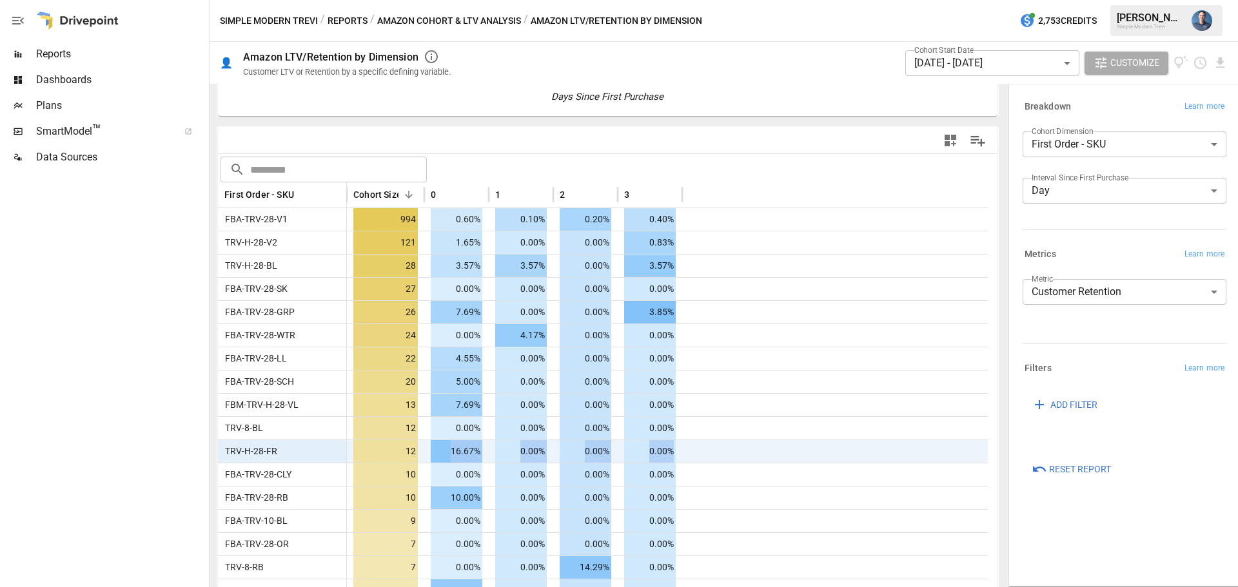
click at [689, 453] on div at bounding box center [835, 451] width 306 height 23
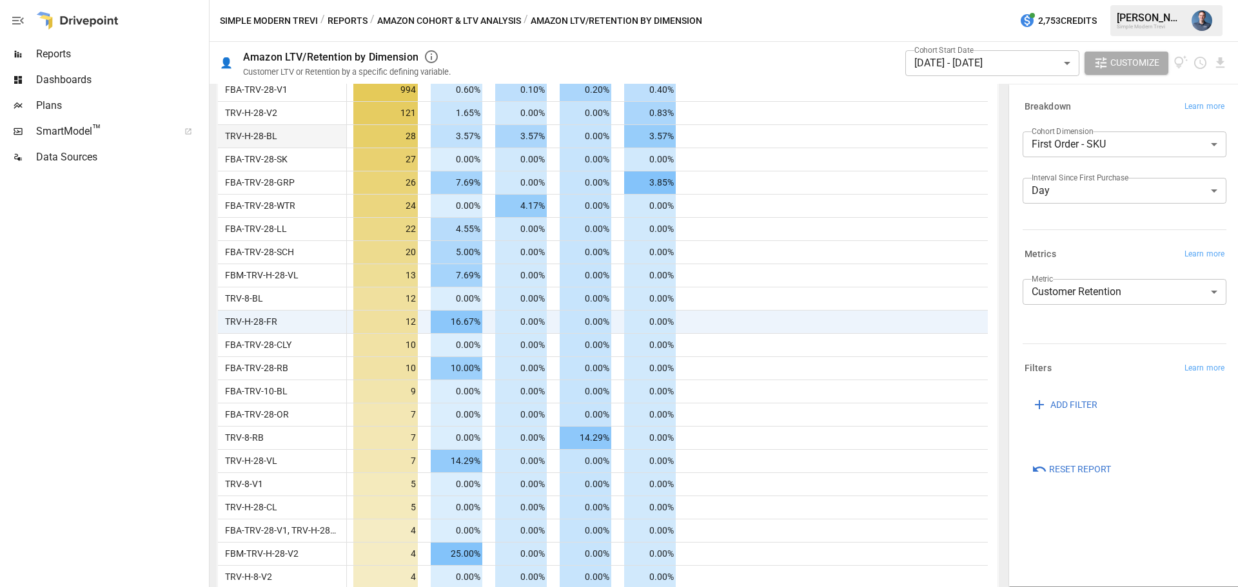
scroll to position [129, 0]
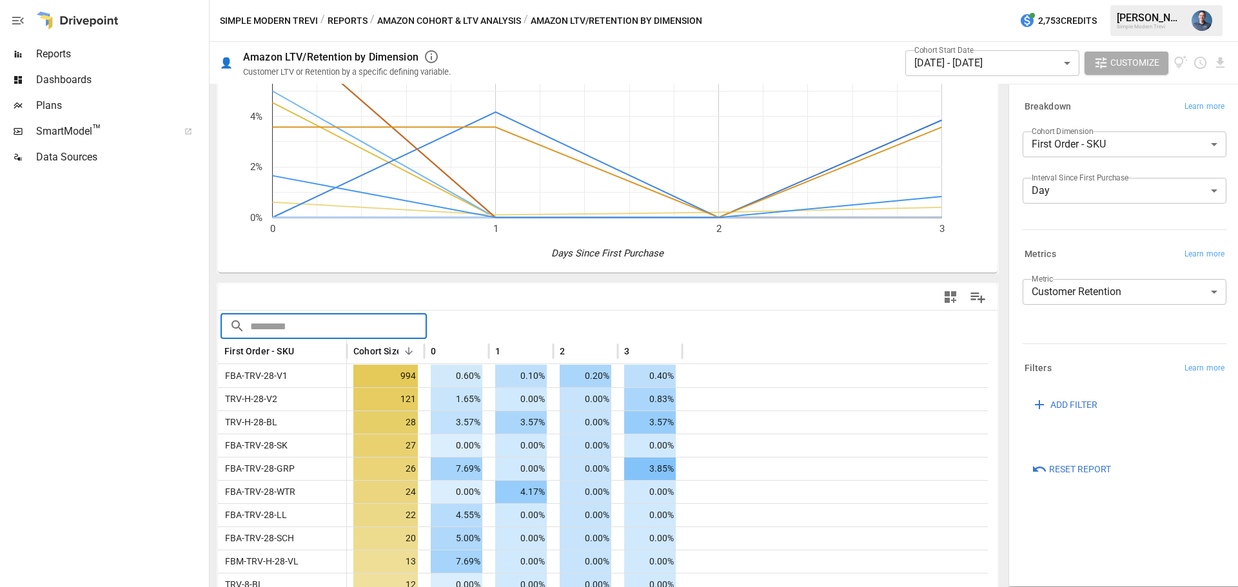
click at [275, 331] on input "text" at bounding box center [338, 326] width 177 height 26
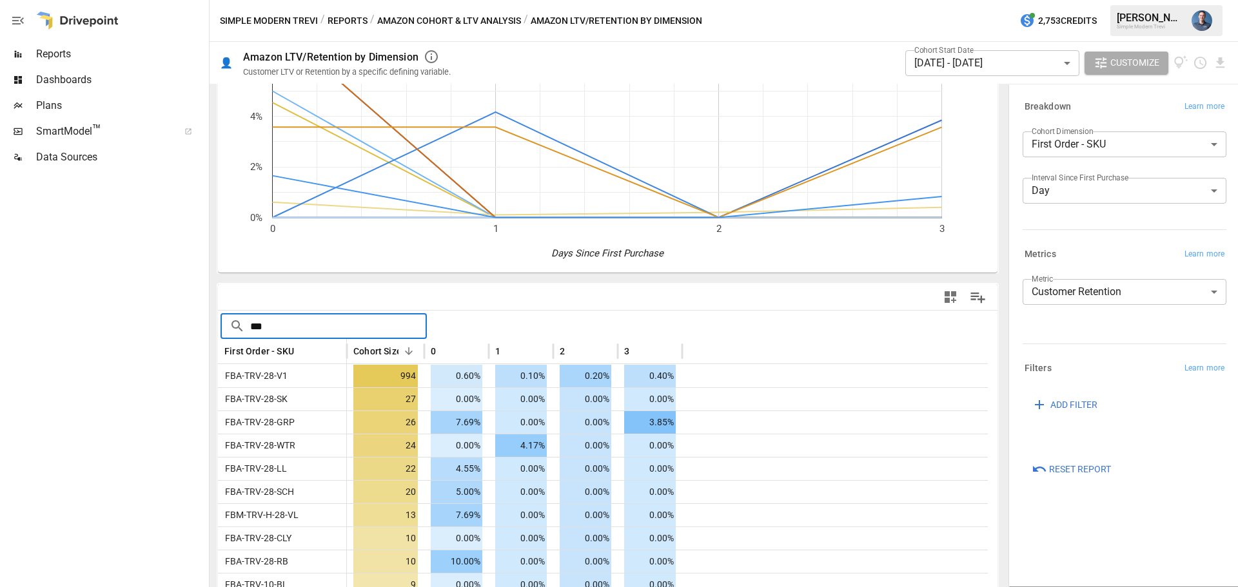
scroll to position [92, 0]
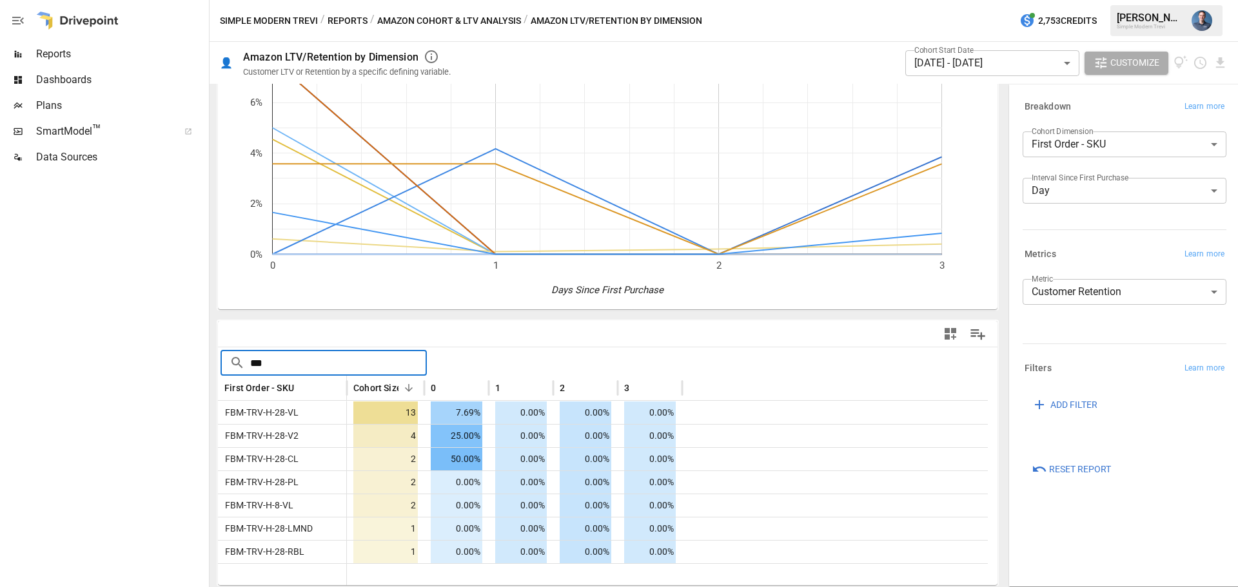
type input "***"
click at [990, 0] on body "**********" at bounding box center [619, 0] width 1238 height 0
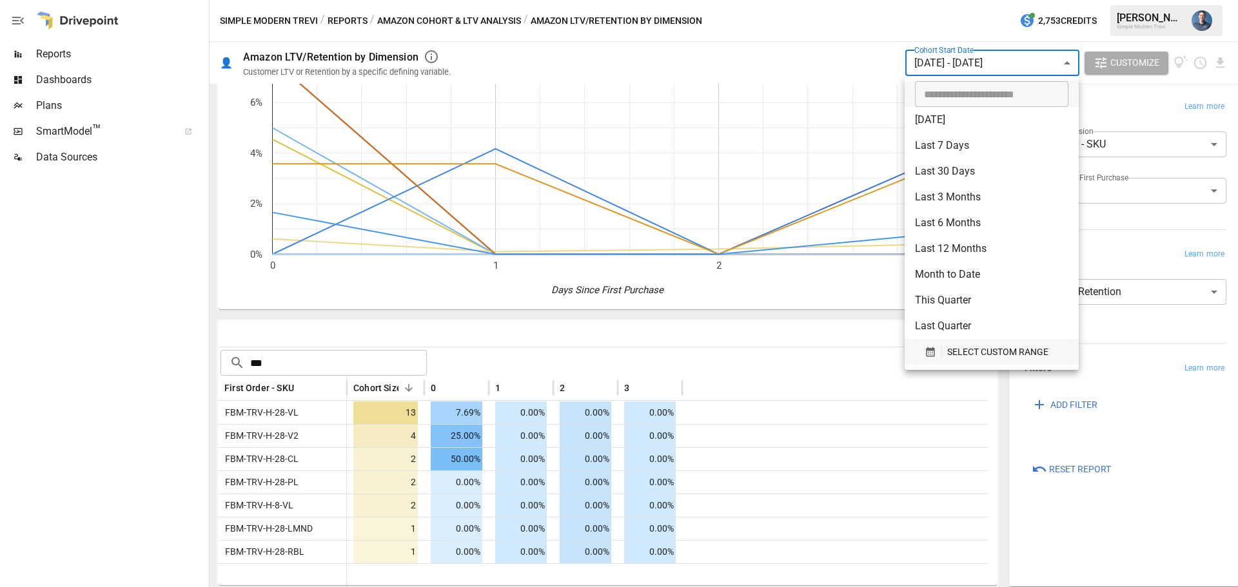
click at [952, 360] on span "SELECT CUSTOM RANGE" at bounding box center [997, 352] width 101 height 16
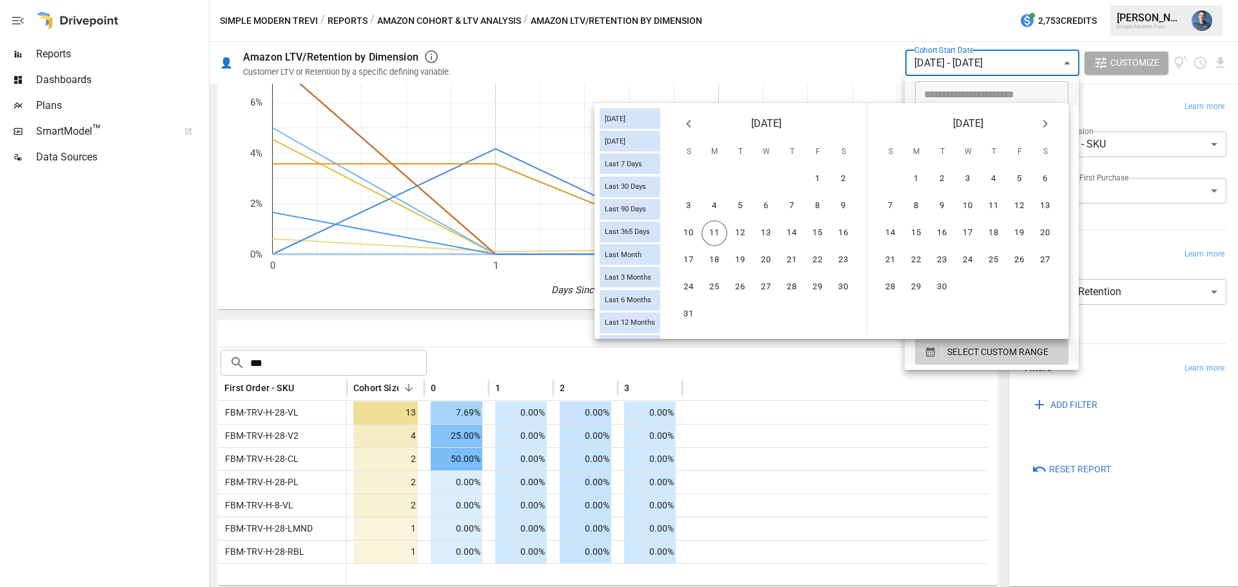
drag, startPoint x: 690, startPoint y: 125, endPoint x: 697, endPoint y: 154, distance: 29.9
click at [688, 125] on icon "Previous month" at bounding box center [688, 123] width 15 height 15
click at [766, 263] on button "23" at bounding box center [766, 261] width 26 height 26
click at [1021, 181] on button "1" at bounding box center [1019, 179] width 26 height 26
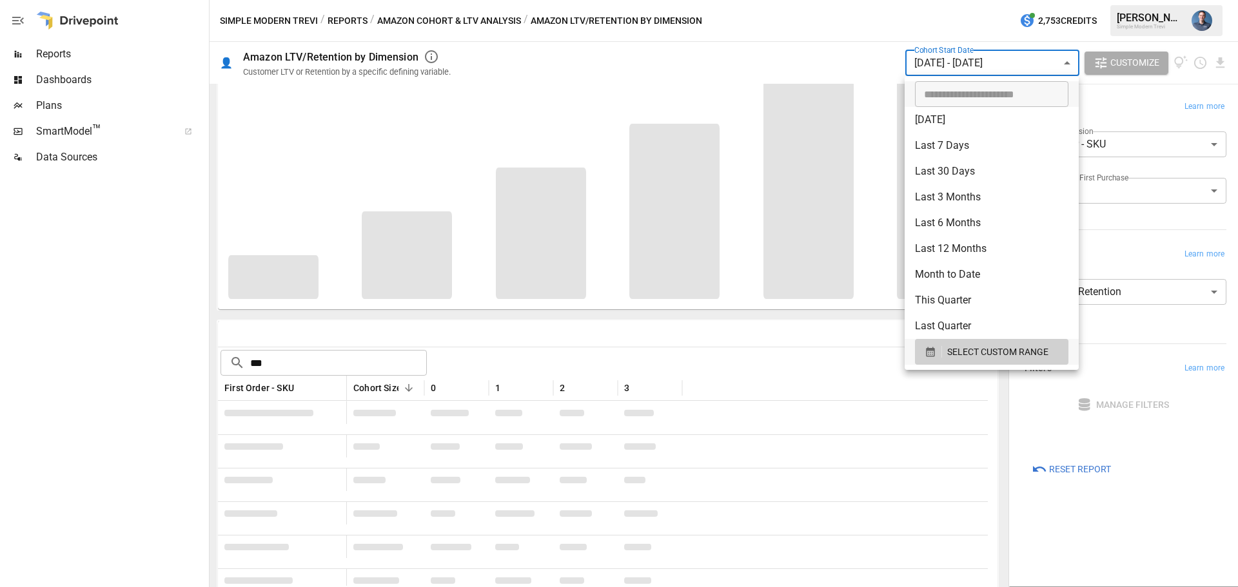
scroll to position [99, 0]
click at [579, 331] on div at bounding box center [619, 293] width 1238 height 587
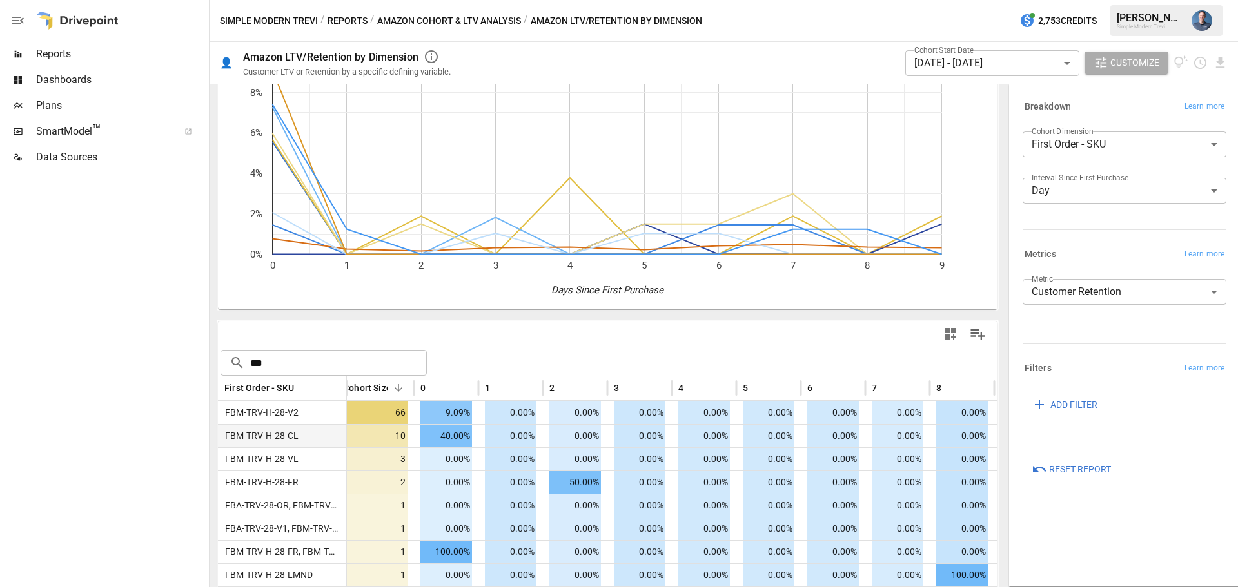
scroll to position [0, 81]
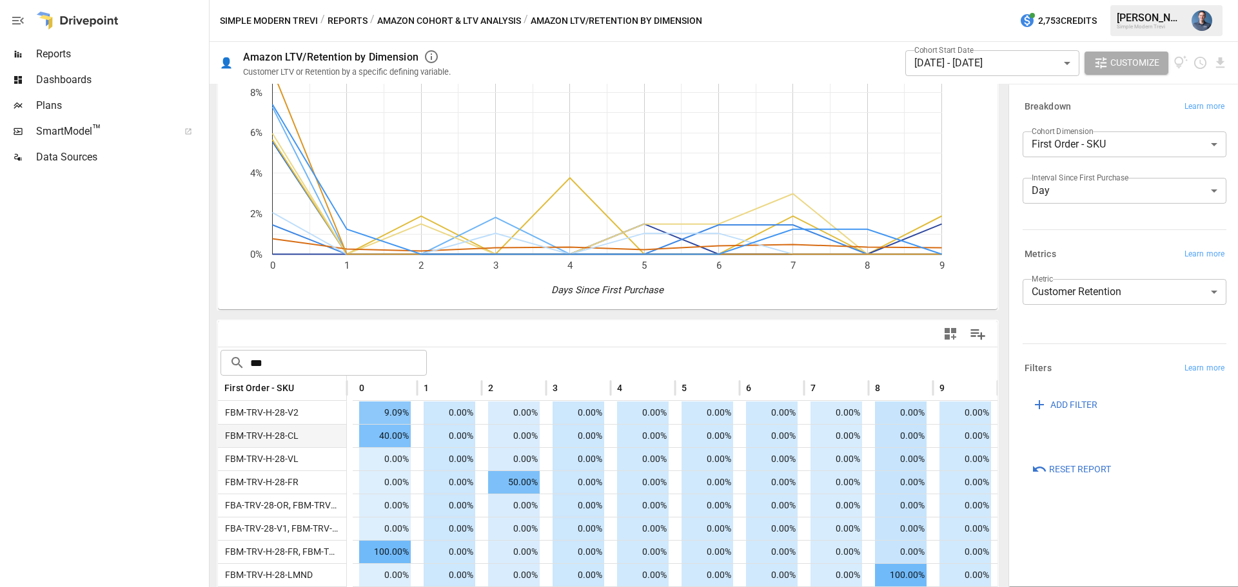
drag, startPoint x: 630, startPoint y: 440, endPoint x: 819, endPoint y: 437, distance: 188.9
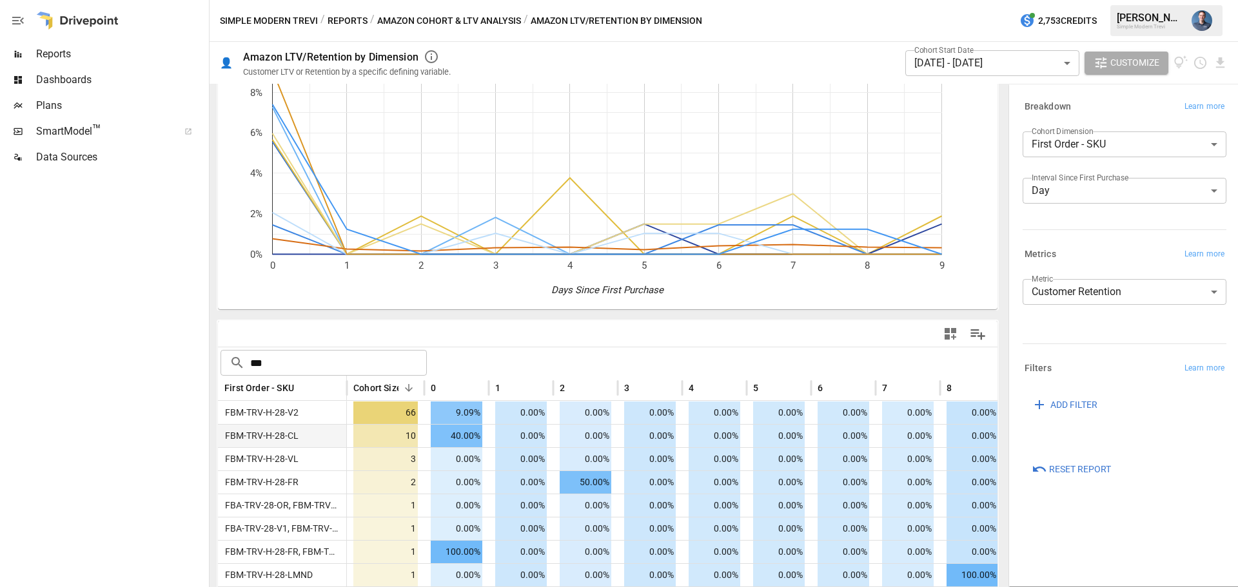
drag, startPoint x: 847, startPoint y: 433, endPoint x: 622, endPoint y: 442, distance: 225.9
drag, startPoint x: 449, startPoint y: 415, endPoint x: 489, endPoint y: 414, distance: 40.0
click at [489, 414] on div "FBM-TRV-H-28-V2 66 9.09% 0.00% 0.00% 0.00% 0.00% 0.00% 0.00% 0.00% 0.00% 0.00%" at bounding box center [643, 412] width 851 height 23
click at [463, 417] on span "9.09%" at bounding box center [457, 413] width 52 height 23
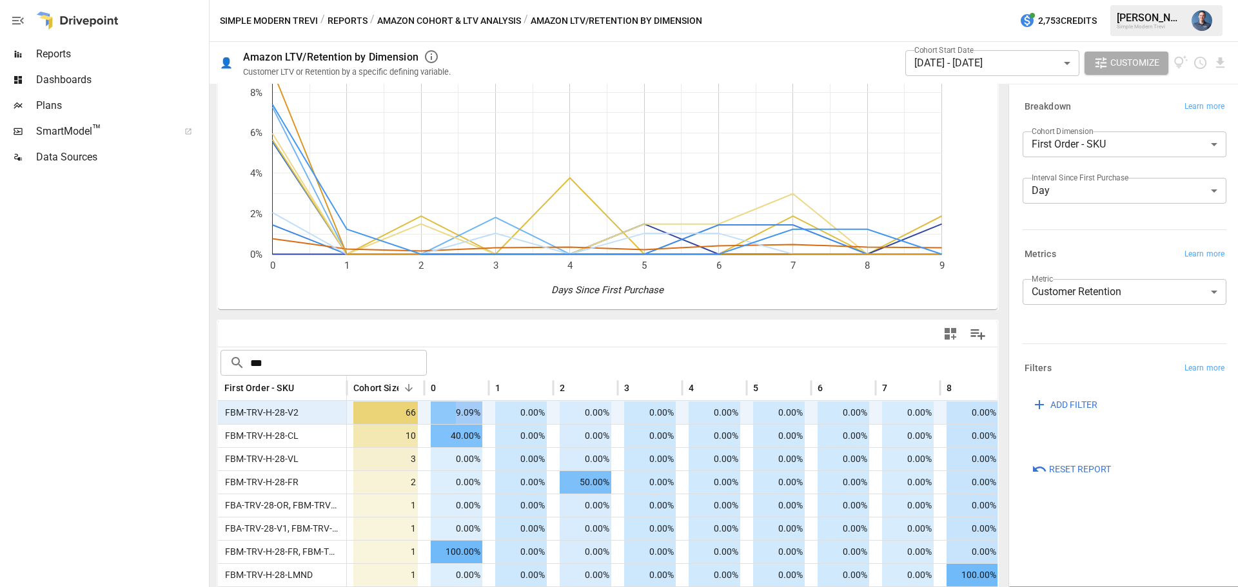
click at [463, 417] on span "9.09%" at bounding box center [457, 413] width 52 height 23
drag, startPoint x: 443, startPoint y: 437, endPoint x: 547, endPoint y: 441, distance: 104.5
click at [567, 435] on div "FBM-TRV-H-28-CL 10 40.00% 0.00% 0.00% 0.00% 0.00% 0.00% 0.00% 0.00% 0.00%" at bounding box center [643, 435] width 851 height 23
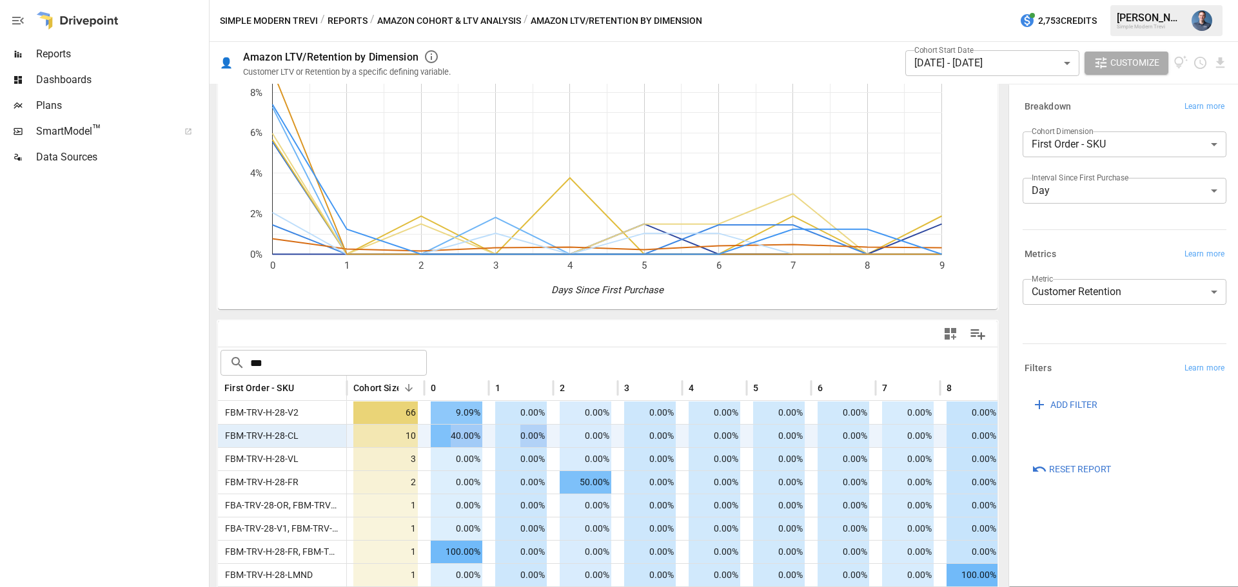
click at [546, 441] on span "0.00%" at bounding box center [521, 436] width 52 height 23
click at [280, 369] on input "***" at bounding box center [338, 363] width 177 height 26
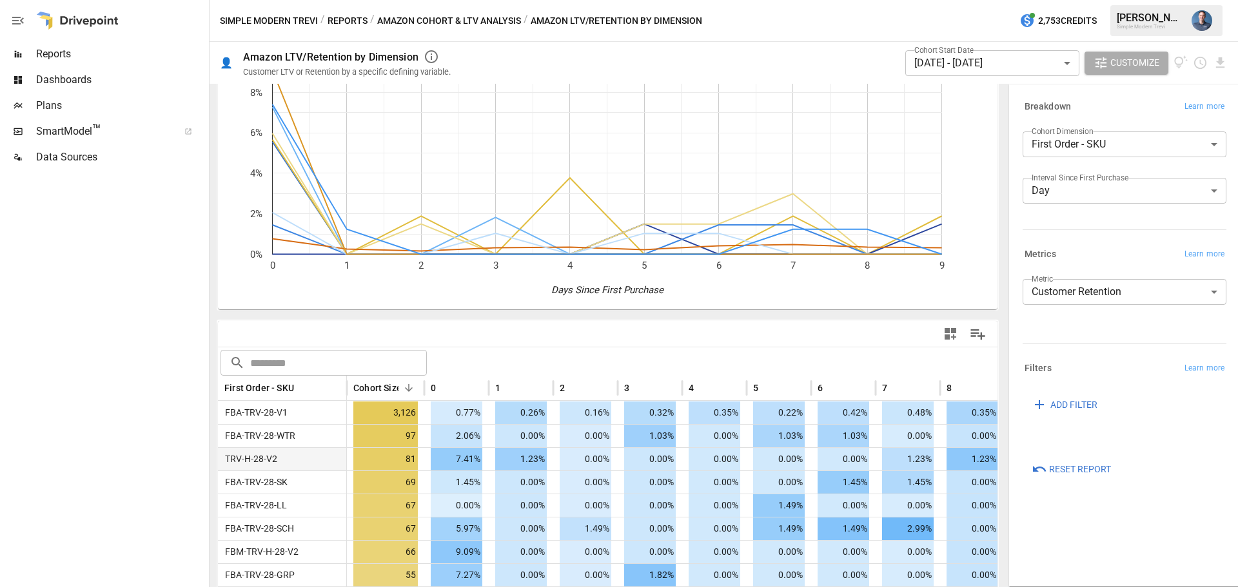
scroll to position [0, 81]
